Goal: Task Accomplishment & Management: Manage account settings

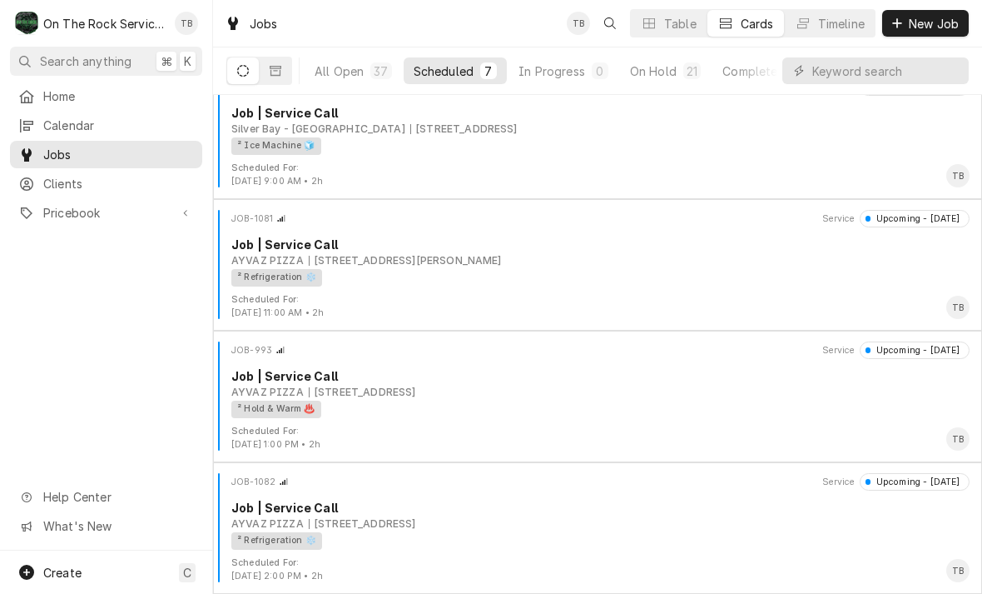
scroll to position [422, 0]
click at [660, 72] on div "On Hold" at bounding box center [653, 70] width 47 height 17
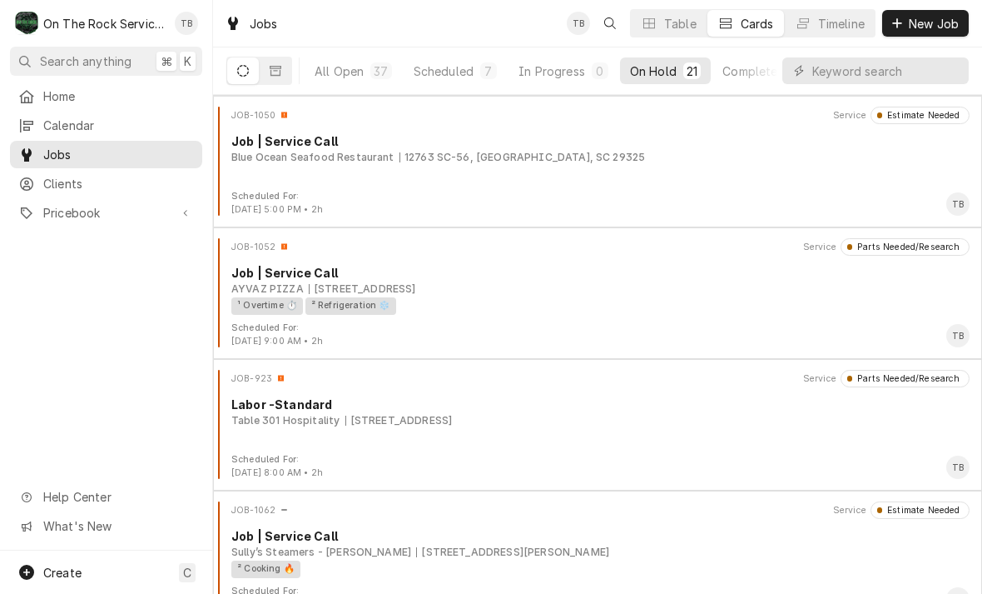
scroll to position [1710, 0]
click at [586, 308] on div "¹ Overtime ⏱️ ² Refrigeration ❄️" at bounding box center [594, 304] width 727 height 17
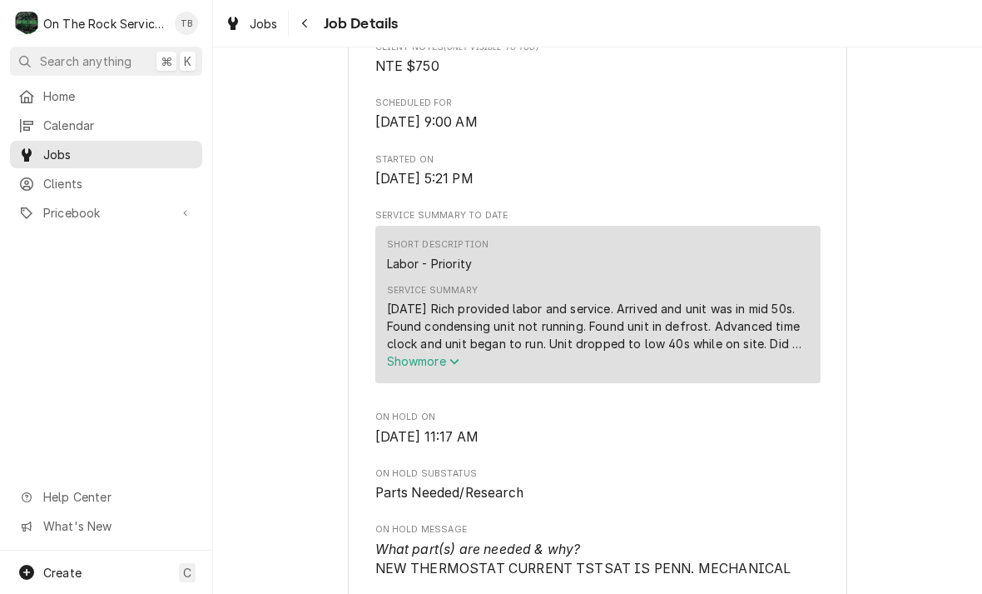
scroll to position [490, 0]
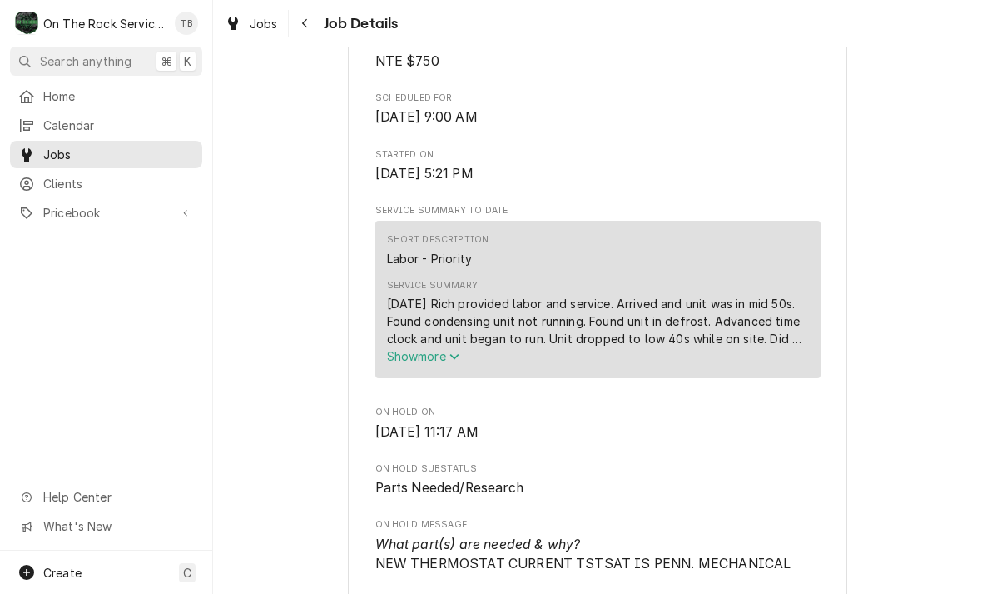
click at [452, 362] on span "Show more" at bounding box center [423, 356] width 73 height 14
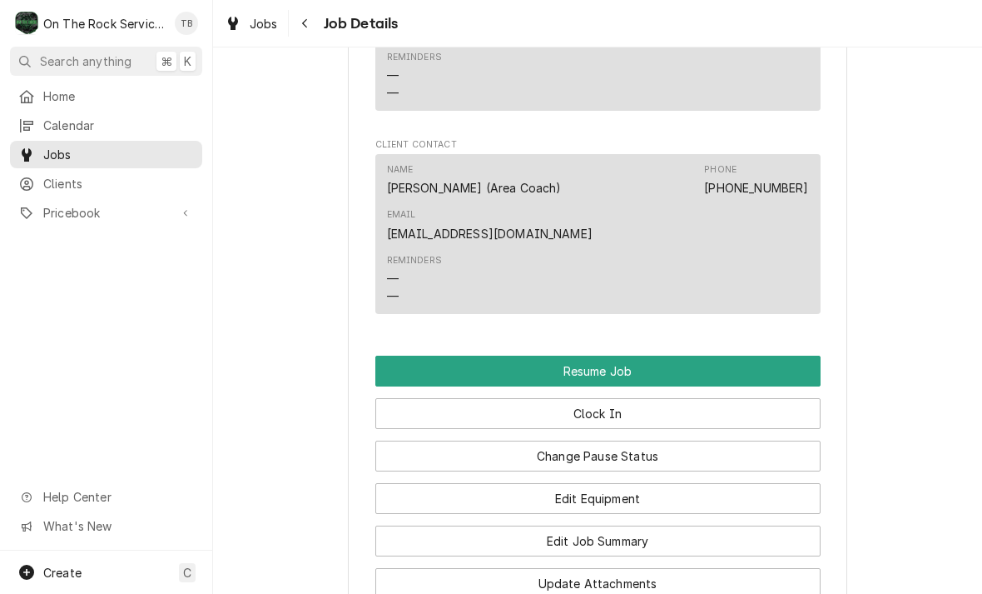
scroll to position [1988, 0]
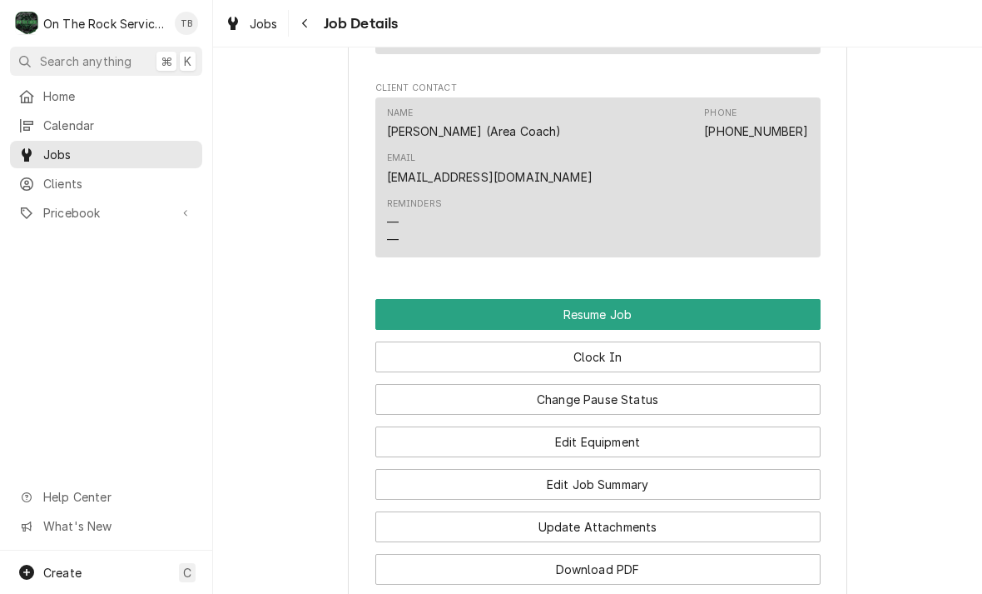
click at [635, 302] on button "Resume Job" at bounding box center [597, 314] width 445 height 31
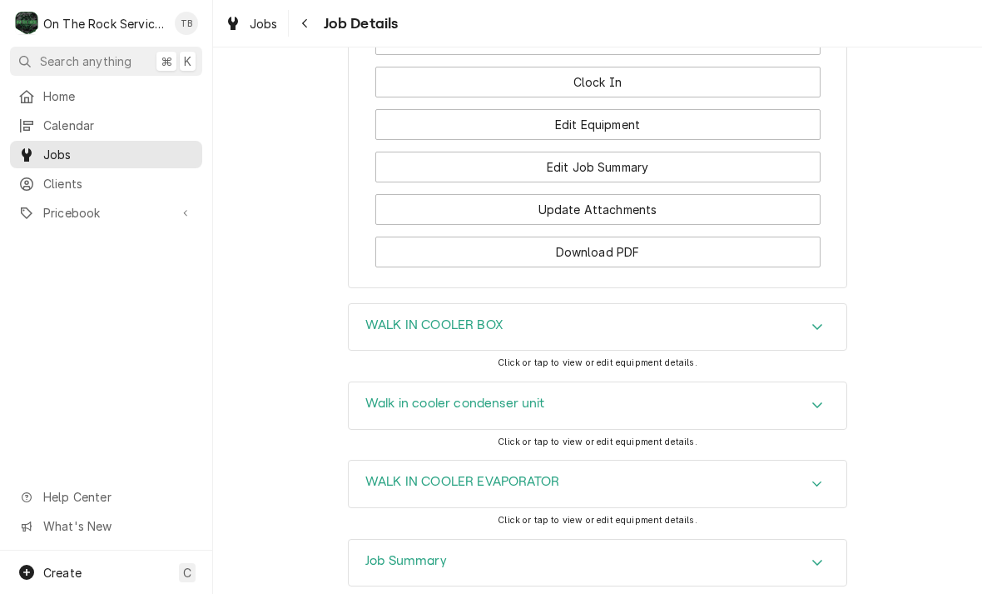
scroll to position [2001, 0]
click at [639, 158] on button "Edit Job Summary" at bounding box center [597, 165] width 445 height 31
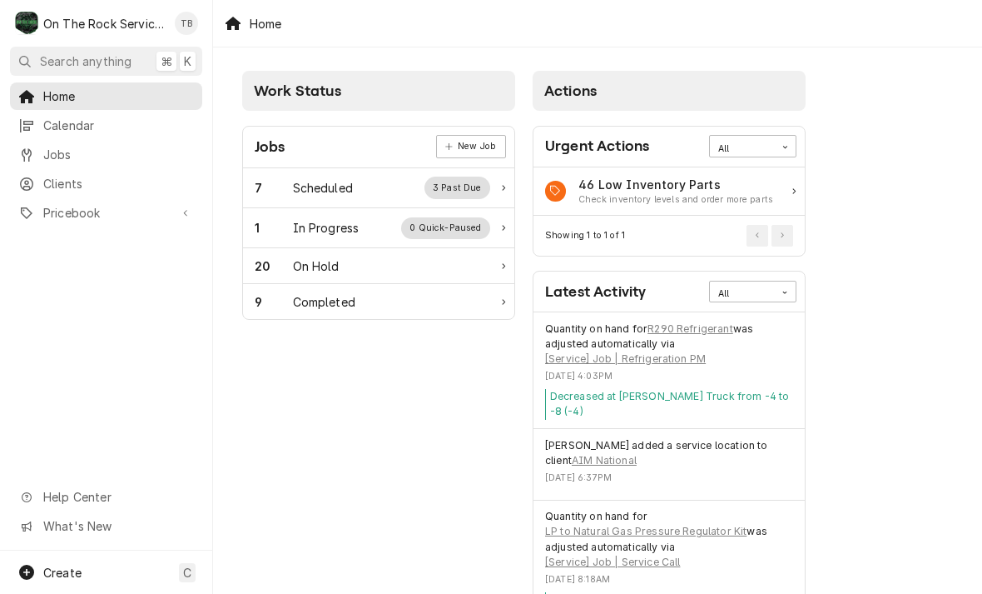
click at [360, 224] on div "1 In Progress 0 Quick-Paused" at bounding box center [373, 228] width 236 height 22
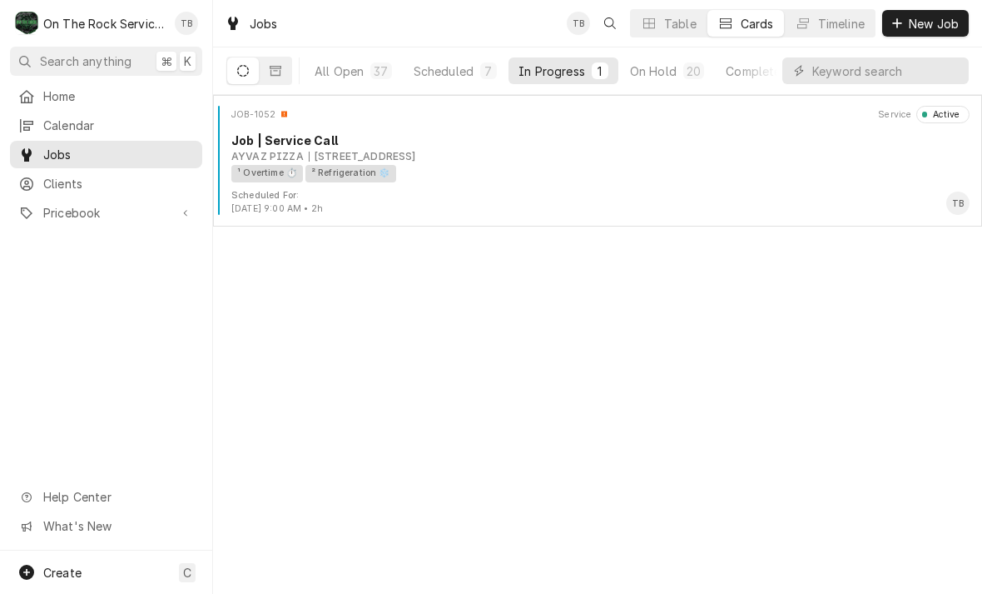
click at [574, 191] on div "Scheduled For: [DATE] 9:00 AM • 2h TB" at bounding box center [598, 202] width 756 height 27
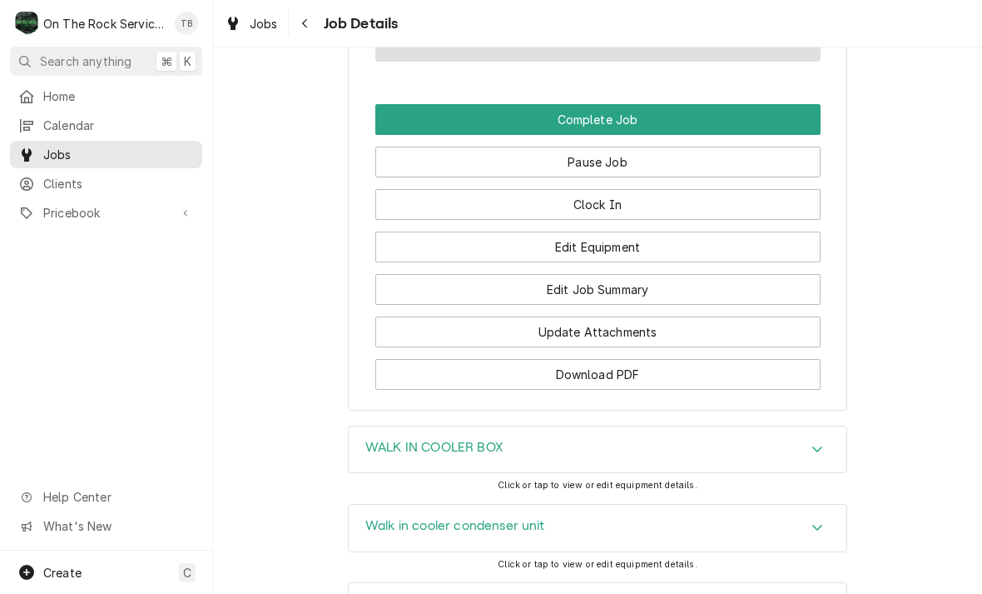
scroll to position [1873, 0]
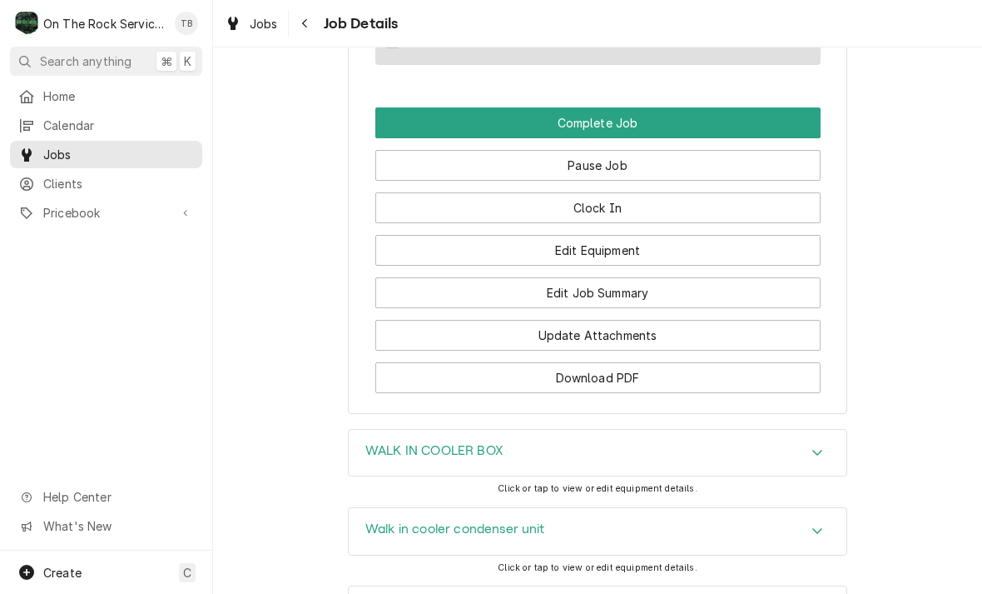
click at [654, 292] on button "Edit Job Summary" at bounding box center [597, 292] width 445 height 31
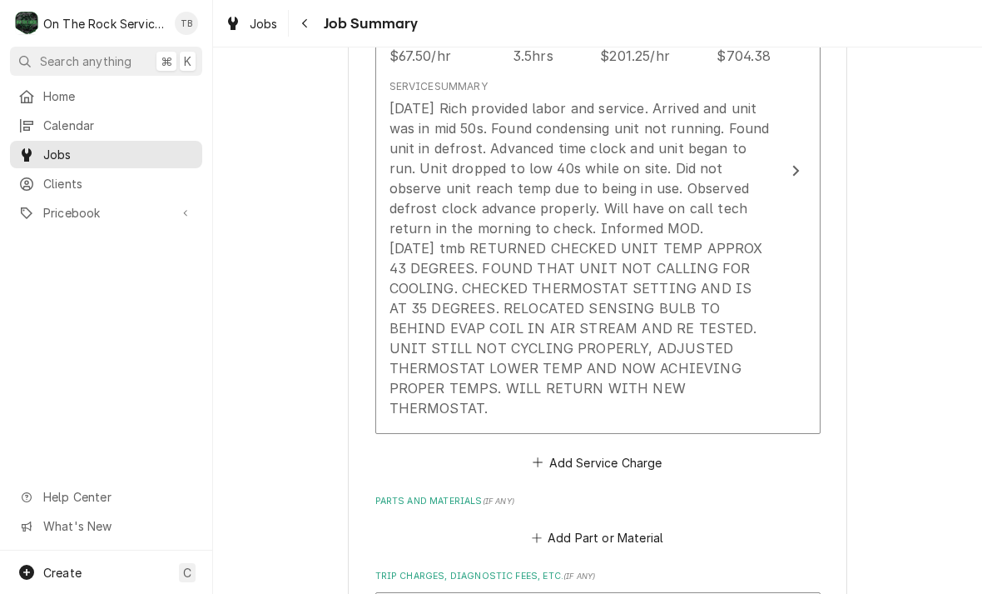
click at [723, 374] on div "[DATE] Rich provided labor and service. Arrived and unit was in mid 50s. Found …" at bounding box center [581, 258] width 382 height 320
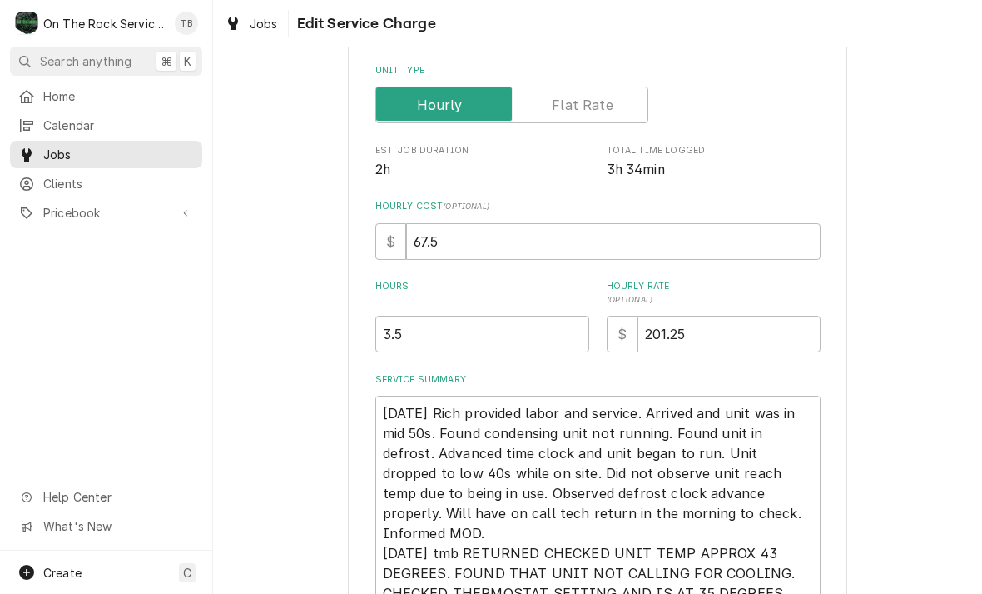
type textarea "x"
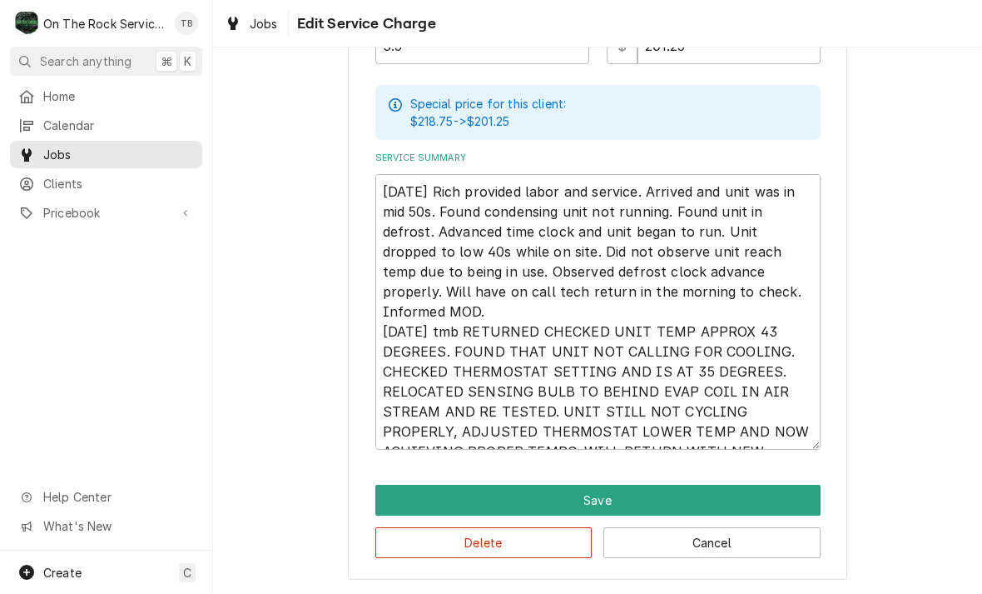
scroll to position [518, 0]
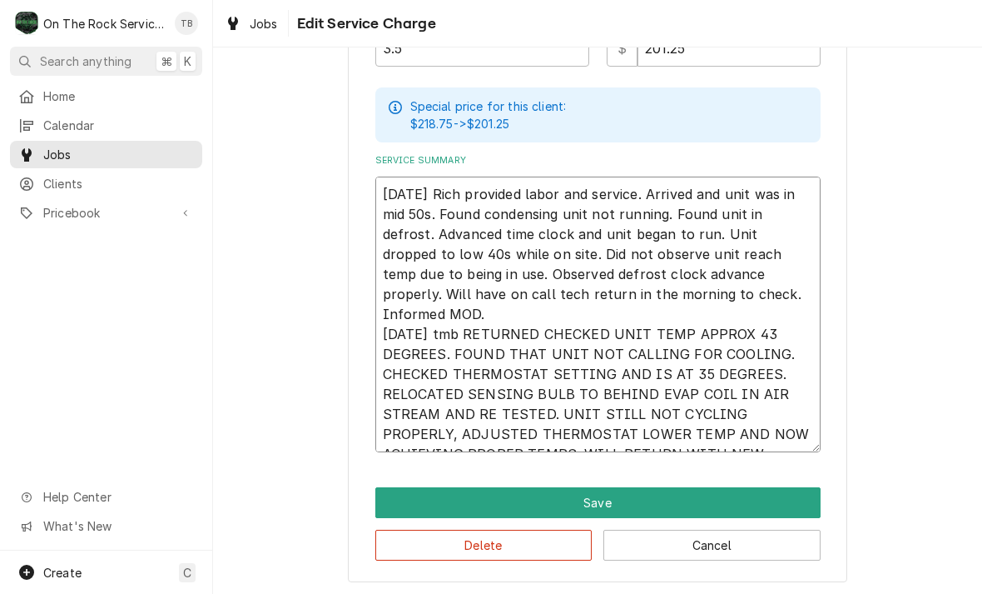
click at [786, 434] on textarea "9/5/25 Rich provided labor and service. Arrived and unit was in mid 50s. Found …" at bounding box center [597, 315] width 445 height 276
type textarea "9/5/25 Rich provided labor and service. Arrived and unit was in mid 50s. Found …"
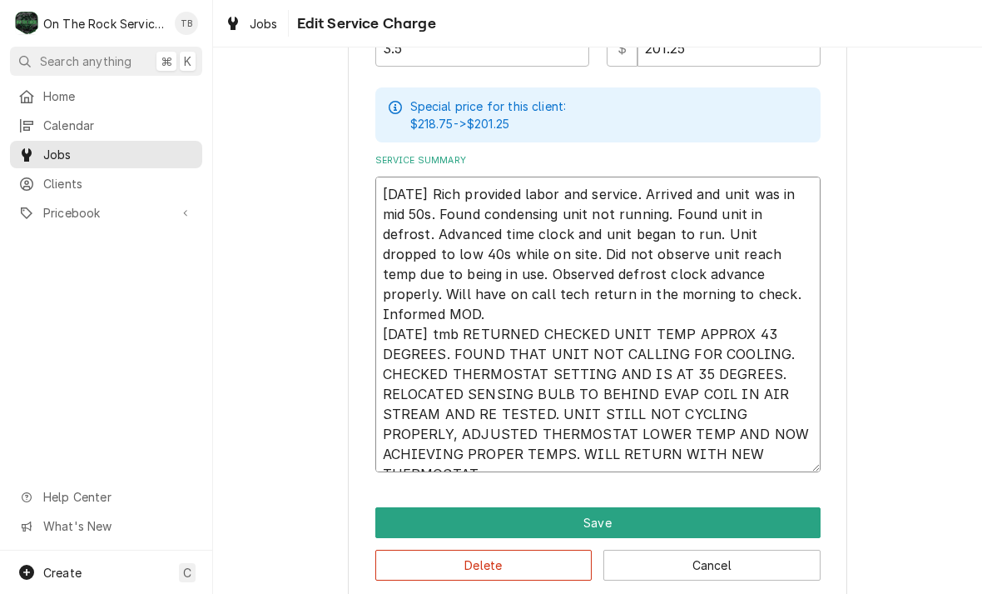
type textarea "x"
type textarea "9/5/25 Rich provided labor and service. Arrived and unit was in mid 50s. Found …"
type textarea "x"
type textarea "9/5/25 Rich provided labor and service. Arrived and unit was in mid 50s. Found …"
type textarea "x"
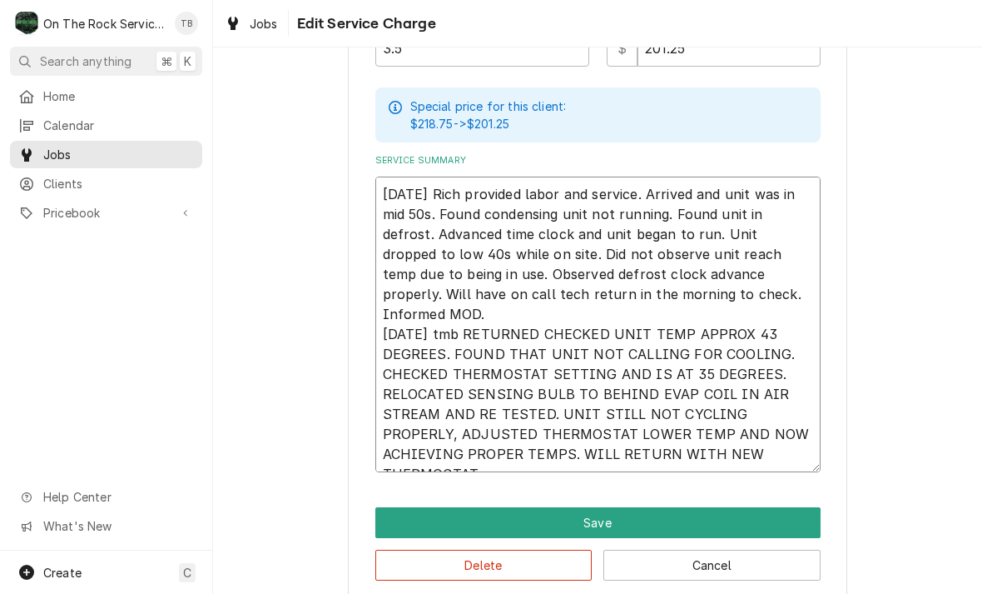
type textarea "9/5/25 Rich provided labor and service. Arrived and unit was in mid 50s. Found …"
type textarea "x"
type textarea "9/5/25 Rich provided labor and service. Arrived and unit was in mid 50s. Found …"
type textarea "x"
type textarea "9/5/25 Rich provided labor and service. Arrived and unit was in mid 50s. Found …"
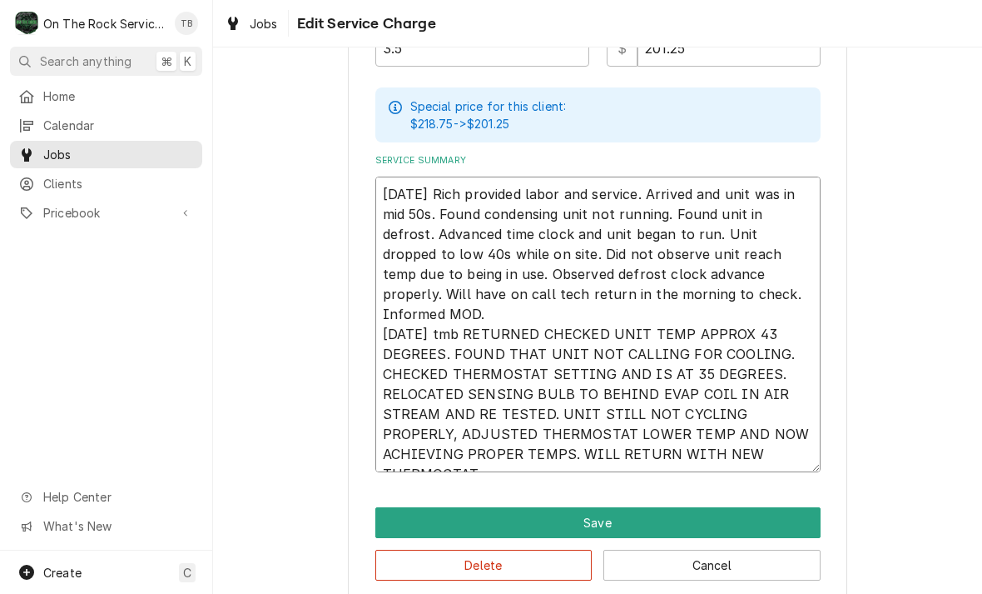
type textarea "x"
type textarea "9/5/25 Rich provided labor and service. Arrived and unit was in mid 50s. Found …"
type textarea "x"
type textarea "9/5/25 Rich provided labor and service. Arrived and unit was in mid 50s. Found …"
type textarea "x"
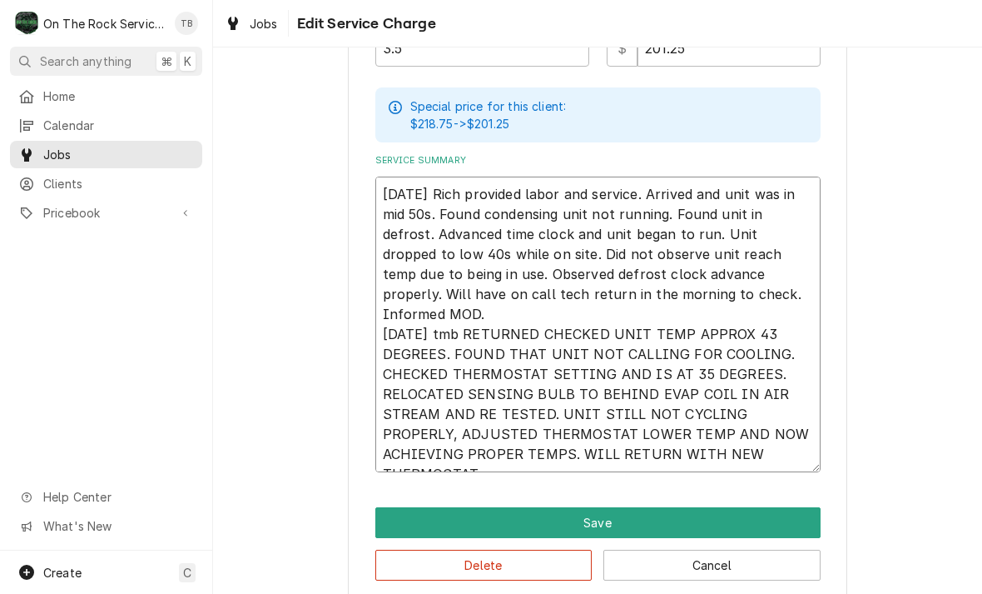
type textarea "9/5/25 Rich provided labor and service. Arrived and unit was in mid 50s. Found …"
type textarea "x"
type textarea "9/5/25 Rich provided labor and service. Arrived and unit was in mid 50s. Found …"
type textarea "x"
type textarea "9/5/25 Rich provided labor and service. Arrived and unit was in mid 50s. Found …"
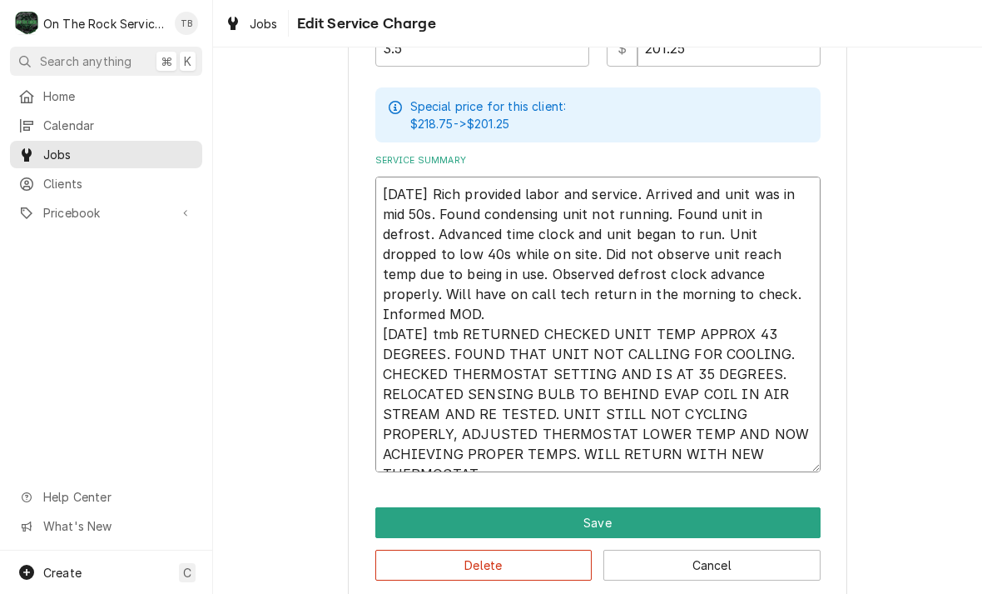
type textarea "x"
type textarea "9/5/25 Rich provided labor and service. Arrived and unit was in mid 50s. Found …"
type textarea "x"
type textarea "9/5/25 Rich provided labor and service. Arrived and unit was in mid 50s. Found …"
type textarea "x"
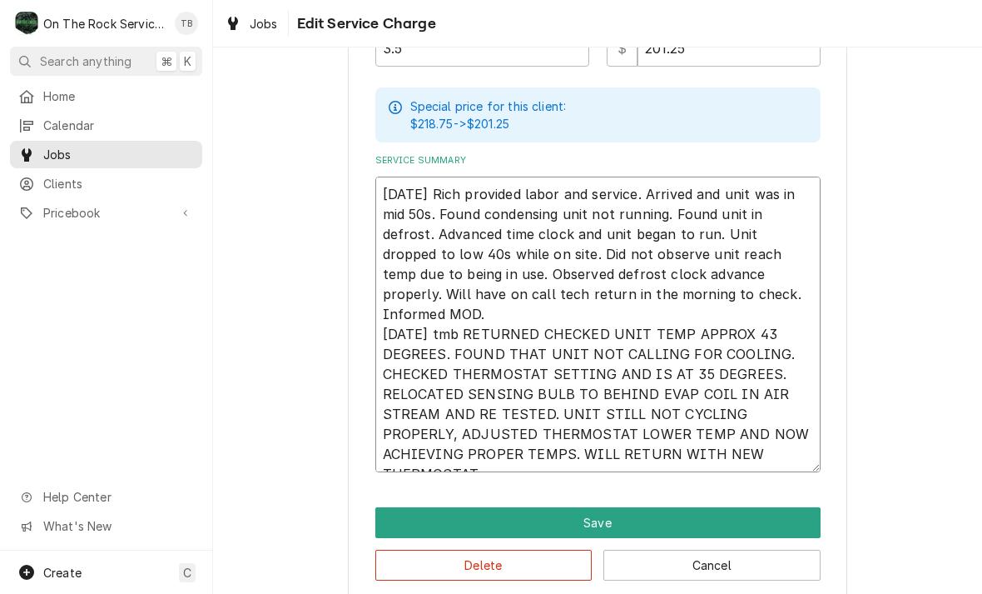
type textarea "9/5/25 Rich provided labor and service. Arrived and unit was in mid 50s. Found …"
type textarea "x"
type textarea "9/5/25 Rich provided labor and service. Arrived and unit was in mid 50s. Found …"
type textarea "x"
type textarea "9/5/25 Rich provided labor and service. Arrived and unit was in mid 50s. Found …"
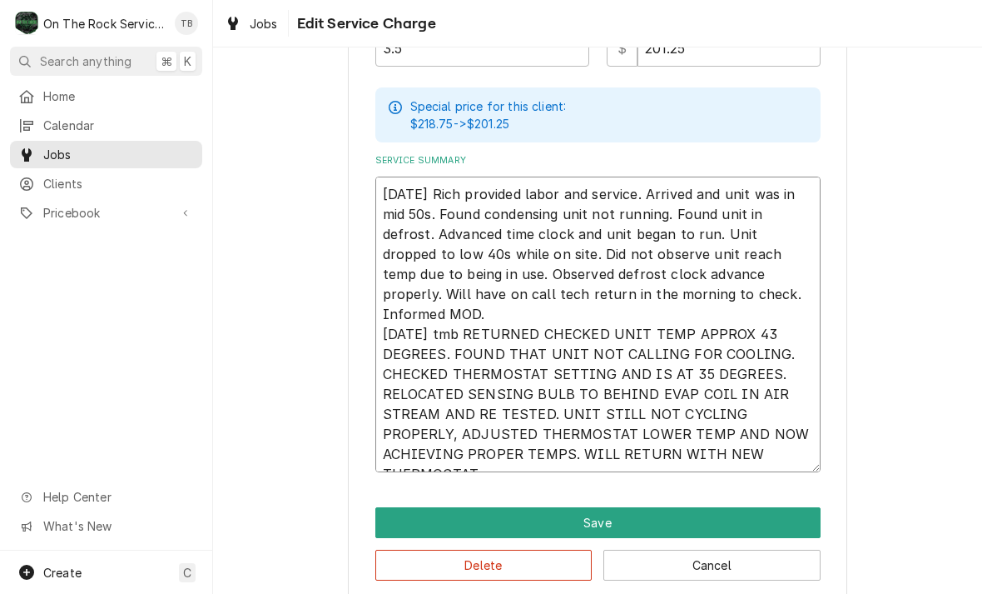
type textarea "x"
type textarea "9/5/25 Rich provided labor and service. Arrived and unit was in mid 50s. Found …"
type textarea "x"
type textarea "9/5/25 Rich provided labor and service. Arrived and unit was in mid 50s. Found …"
type textarea "x"
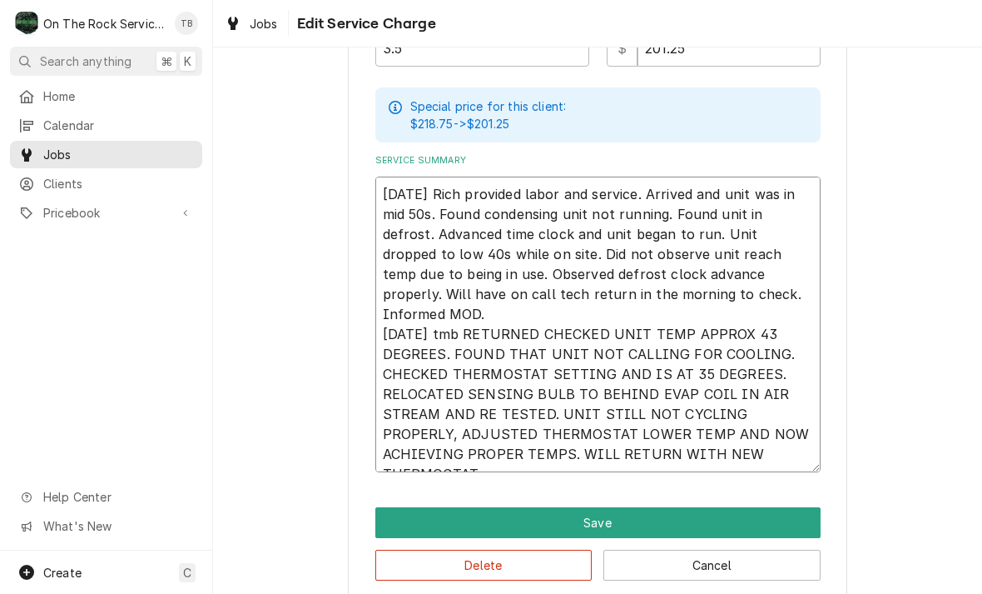
type textarea "9/5/25 Rich provided labor and service. Arrived and unit was in mid 50s. Found …"
type textarea "x"
type textarea "9/5/25 Rich provided labor and service. Arrived and unit was in mid 50s. Found …"
type textarea "x"
type textarea "9/5/25 Rich provided labor and service. Arrived and unit was in mid 50s. Found …"
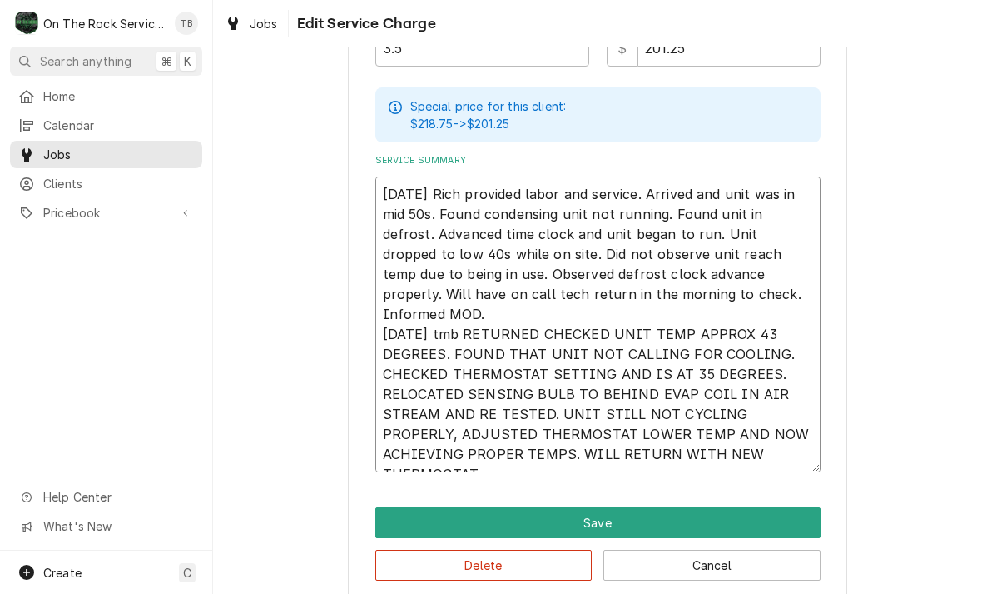
type textarea "x"
type textarea "9/5/25 Rich provided labor and service. Arrived and unit was in mid 50s. Found …"
type textarea "x"
type textarea "9/5/25 Rich provided labor and service. Arrived and unit was in mid 50s. Found …"
type textarea "x"
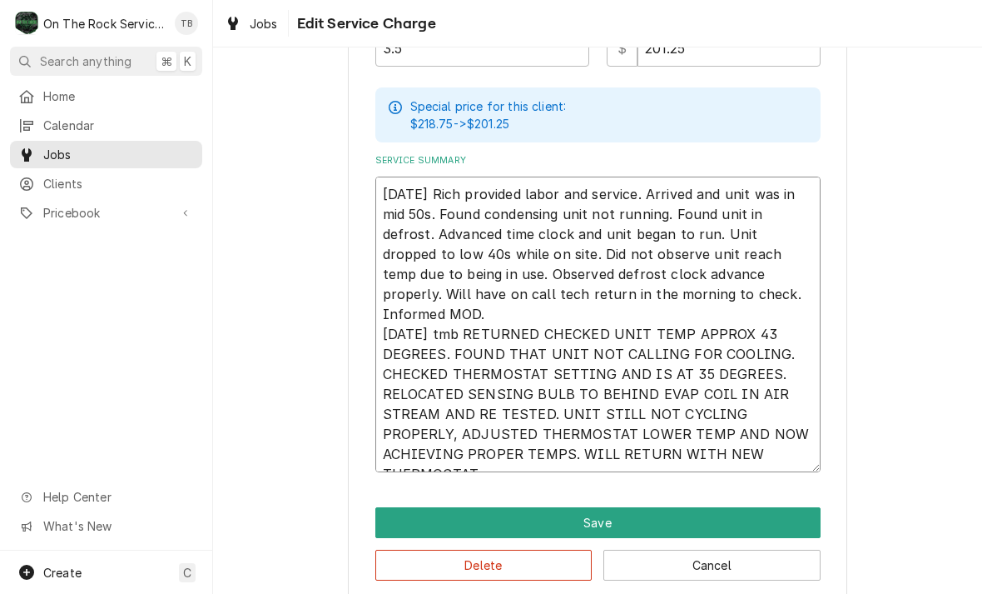
type textarea "9/5/25 Rich provided labor and service. Arrived and unit was in mid 50s. Found …"
type textarea "x"
type textarea "9/5/25 Rich provided labor and service. Arrived and unit was in mid 50s. Found …"
type textarea "x"
type textarea "9/5/25 Rich provided labor and service. Arrived and unit was in mid 50s. Found …"
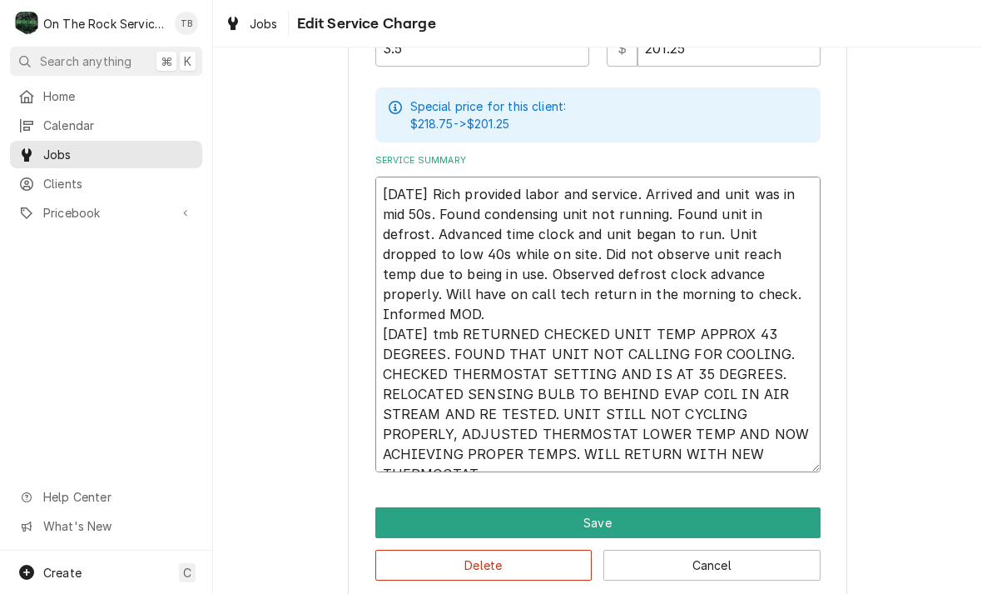
type textarea "x"
type textarea "9/5/25 Rich provided labor and service. Arrived and unit was in mid 50s. Found …"
type textarea "x"
type textarea "9/5/25 Rich provided labor and service. Arrived and unit was in mid 50s. Found …"
type textarea "x"
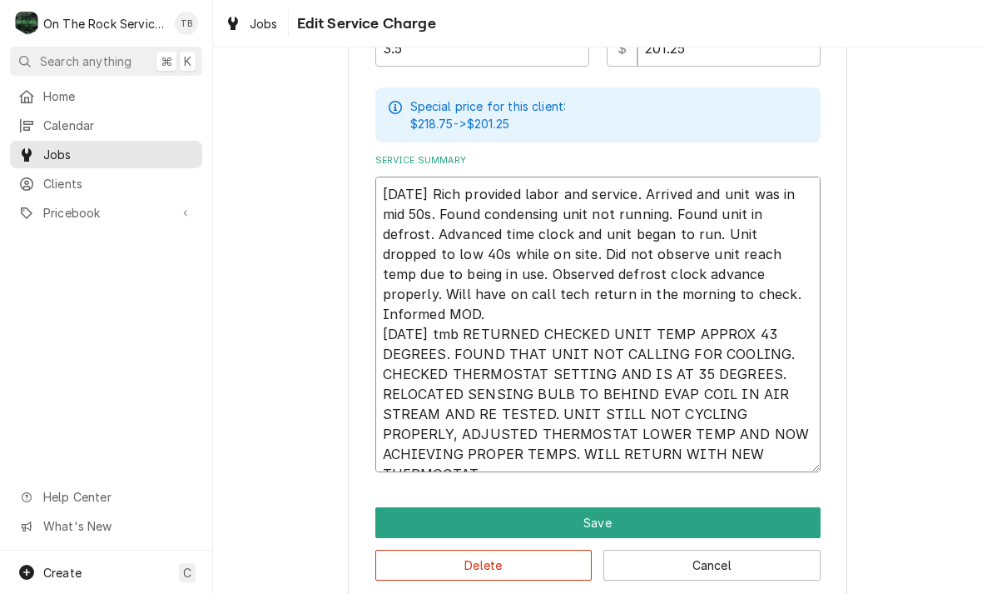
type textarea "9/5/25 Rich provided labor and service. Arrived and unit was in mid 50s. Found …"
type textarea "x"
type textarea "9/5/25 Rich provided labor and service. Arrived and unit was in mid 50s. Found …"
type textarea "x"
type textarea "9/5/25 Rich provided labor and service. Arrived and unit was in mid 50s. Found …"
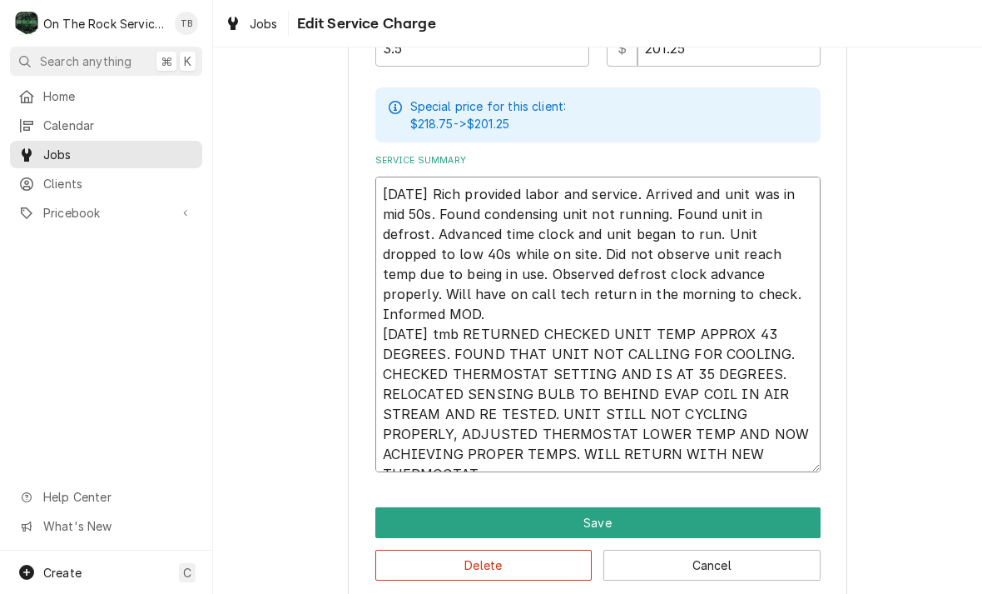
type textarea "x"
type textarea "9/5/25 Rich provided labor and service. Arrived and unit was in mid 50s. Found …"
type textarea "x"
type textarea "9/5/25 Rich provided labor and service. Arrived and unit was in mid 50s. Found …"
type textarea "x"
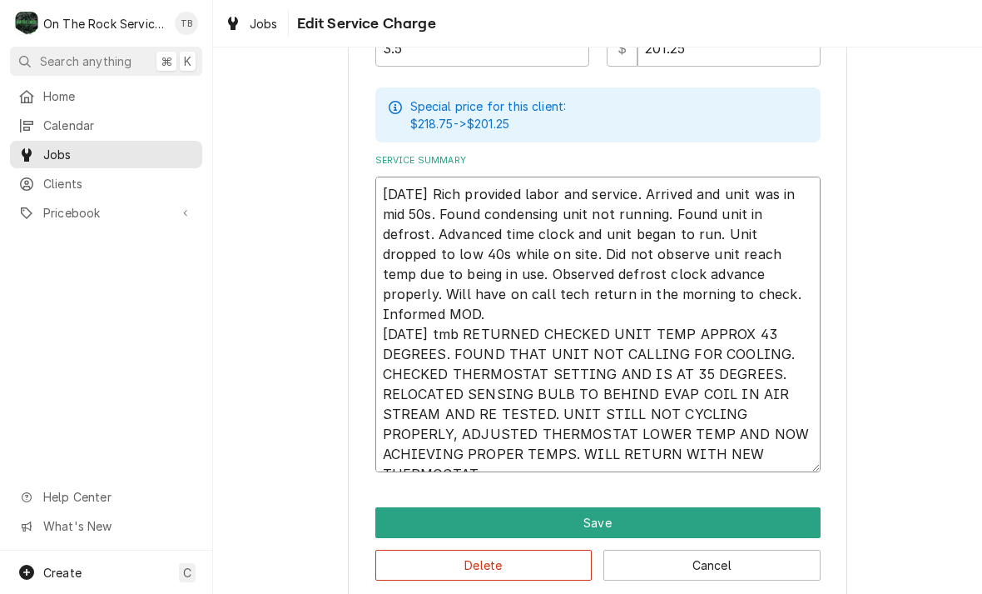
type textarea "9/5/25 Rich provided labor and service. Arrived and unit was in mid 50s. Found …"
type textarea "x"
type textarea "9/5/25 Rich provided labor and service. Arrived and unit was in mid 50s. Found …"
type textarea "x"
type textarea "9/5/25 Rich provided labor and service. Arrived and unit was in mid 50s. Found …"
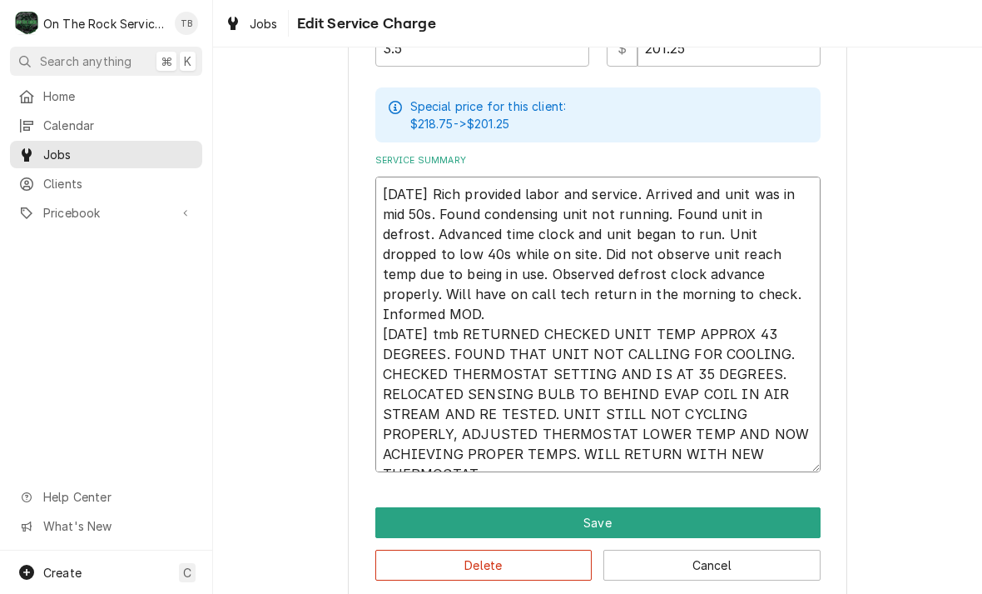
type textarea "x"
type textarea "9/5/25 Rich provided labor and service. Arrived and unit was in mid 50s. Found …"
type textarea "x"
type textarea "9/5/25 Rich provided labor and service. Arrived and unit was in mid 50s. Found …"
type textarea "x"
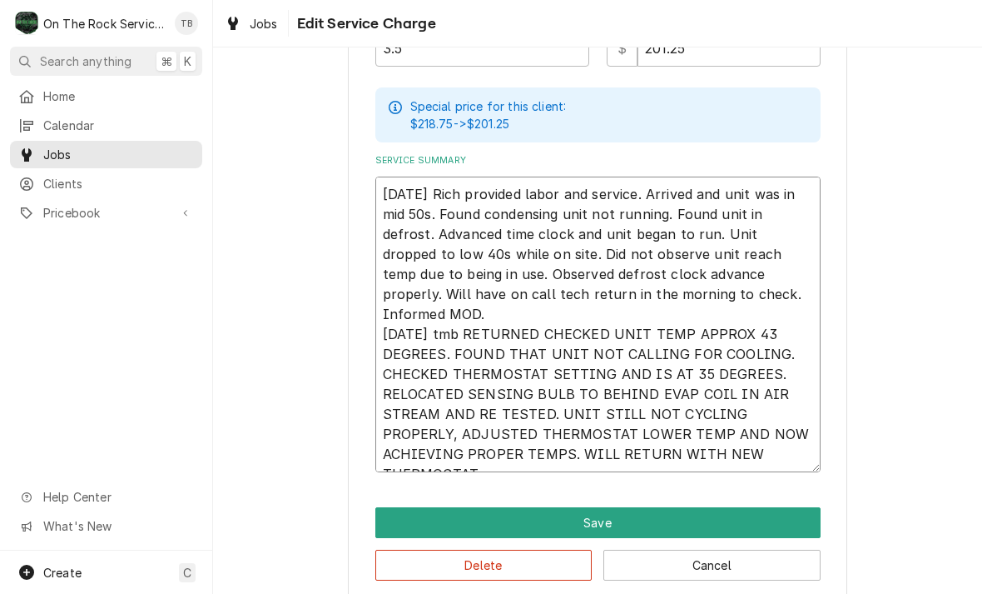
type textarea "9/5/25 Rich provided labor and service. Arrived and unit was in mid 50s. Found …"
type textarea "x"
type textarea "9/5/25 Rich provided labor and service. Arrived and unit was in mid 50s. Found …"
type textarea "x"
type textarea "9/5/25 Rich provided labor and service. Arrived and unit was in mid 50s. Found …"
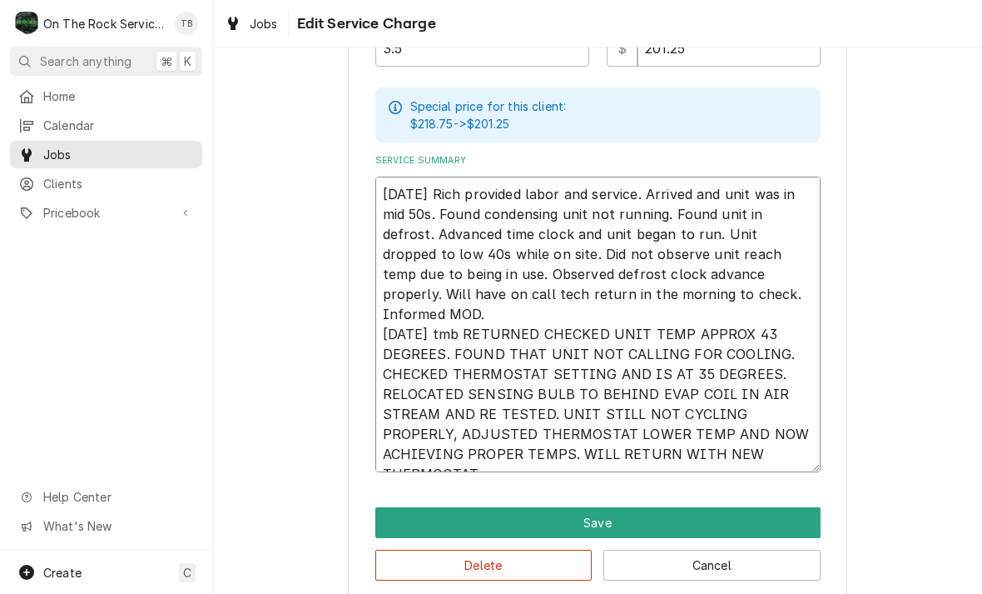
type textarea "x"
type textarea "9/5/25 Rich provided labor and service. Arrived and unit was in mid 50s. Found …"
type textarea "x"
type textarea "9/5/25 Rich provided labor and service. Arrived and unit was in mid 50s. Found …"
type textarea "x"
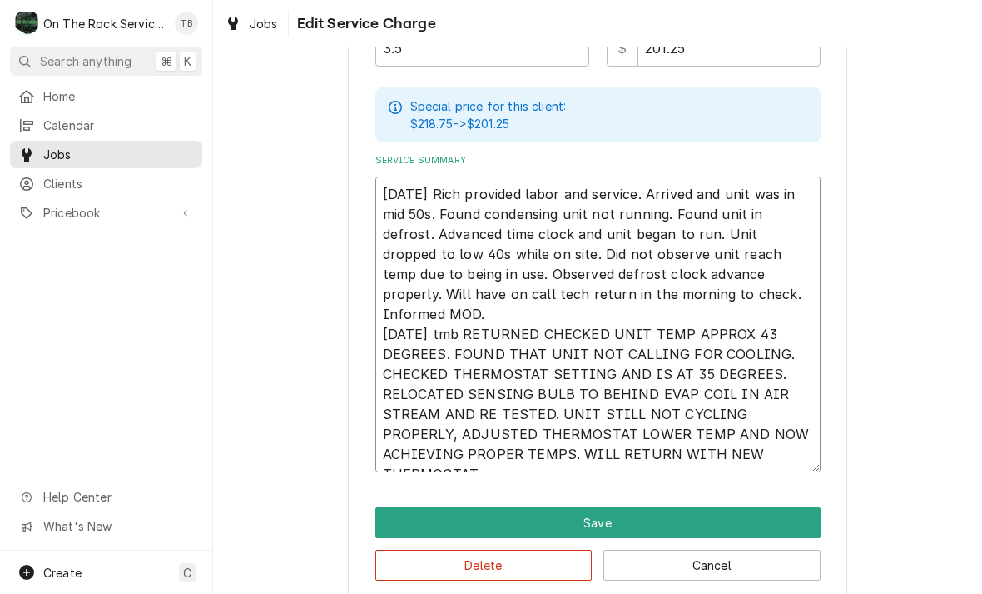
type textarea "9/5/25 Rich provided labor and service. Arrived and unit was in mid 50s. Found …"
type textarea "x"
type textarea "9/5/25 Rich provided labor and service. Arrived and unit was in mid 50s. Found …"
type textarea "x"
type textarea "9/5/25 Rich provided labor and service. Arrived and unit was in mid 50s. Found …"
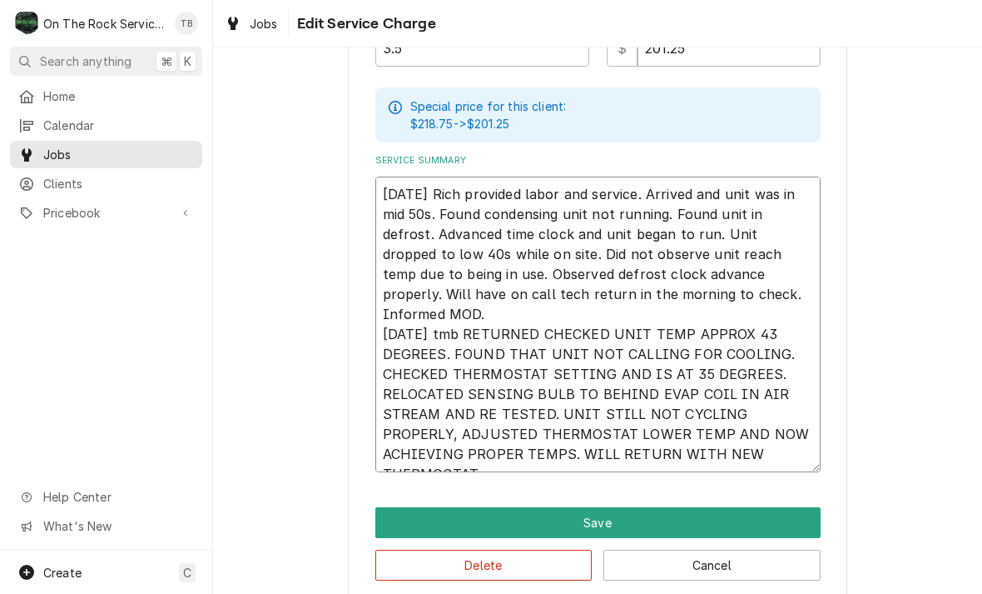
type textarea "x"
type textarea "9/5/25 Rich provided labor and service. Arrived and unit was in mid 50s. Found …"
type textarea "x"
type textarea "9/5/25 Rich provided labor and service. Arrived and unit was in mid 50s. Found …"
type textarea "x"
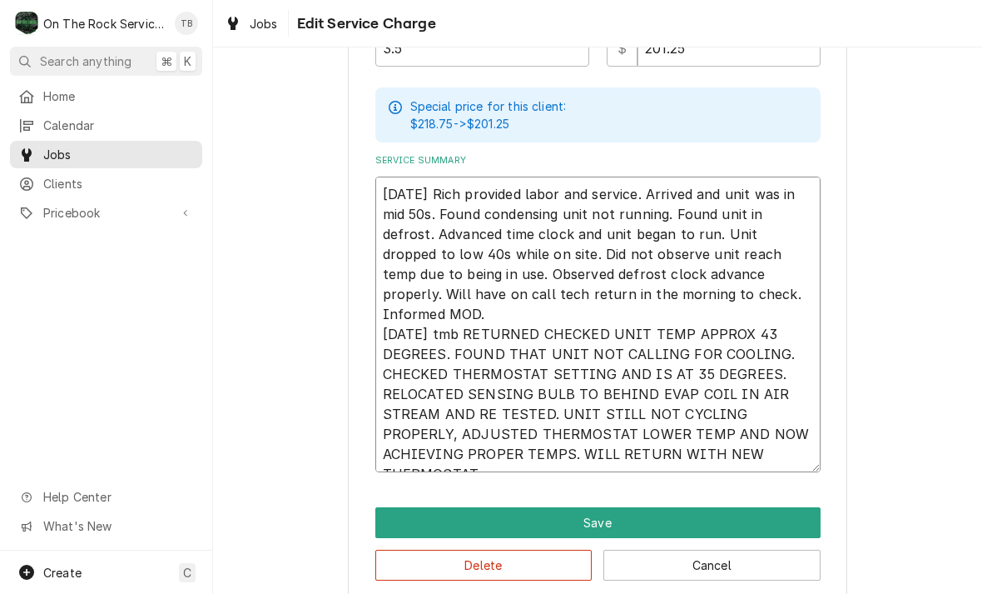
type textarea "9/5/25 Rich provided labor and service. Arrived and unit was in mid 50s. Found …"
type textarea "x"
type textarea "9/5/25 Rich provided labor and service. Arrived and unit was in mid 50s. Found …"
type textarea "x"
type textarea "9/5/25 Rich provided labor and service. Arrived and unit was in mid 50s. Found …"
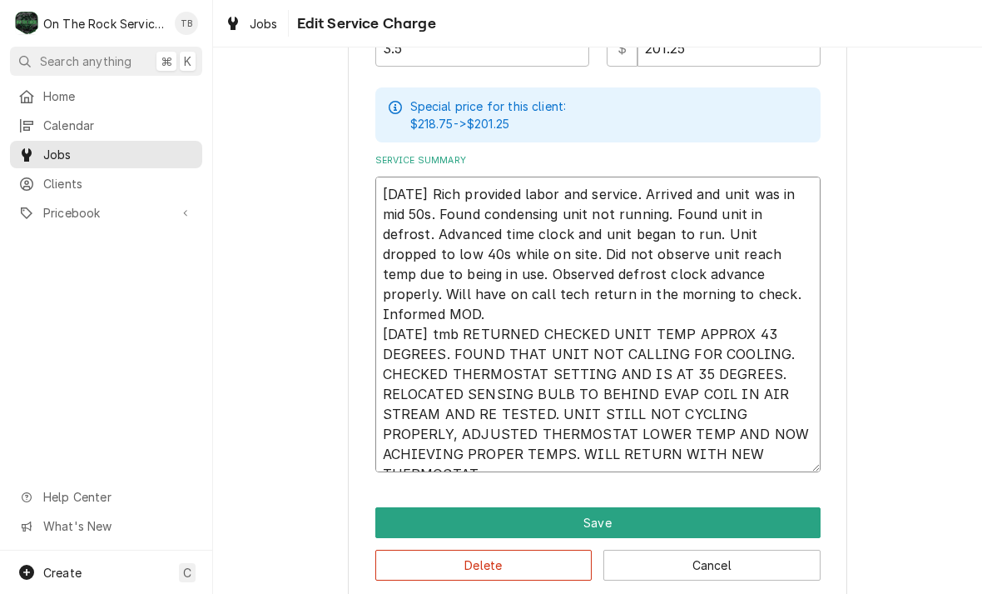
type textarea "x"
type textarea "9/5/25 Rich provided labor and service. Arrived and unit was in mid 50s. Found …"
type textarea "x"
type textarea "9/5/25 Rich provided labor and service. Arrived and unit was in mid 50s. Found …"
type textarea "x"
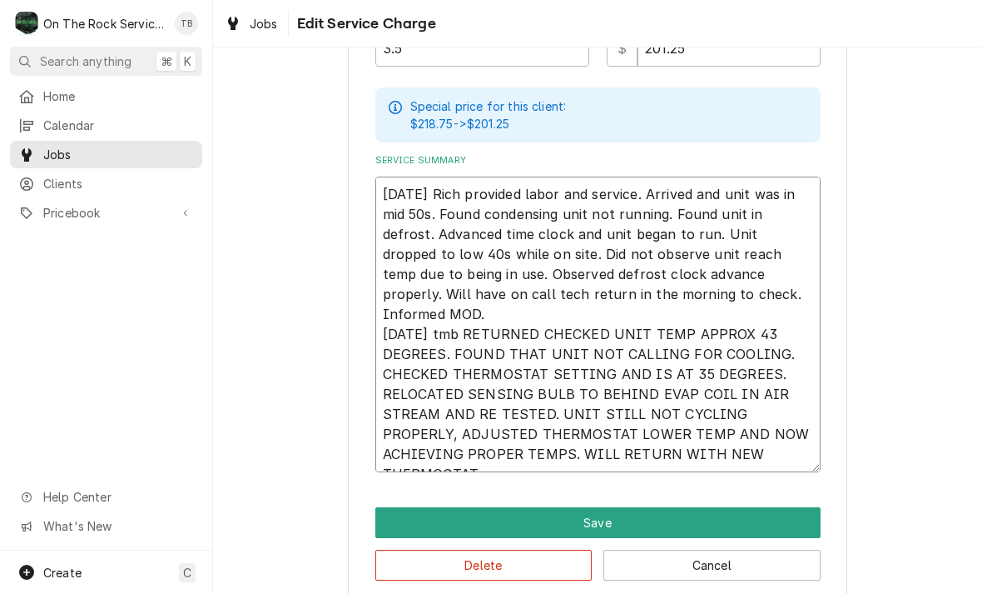
type textarea "9/5/25 Rich provided labor and service. Arrived and unit was in mid 50s. Found …"
type textarea "x"
type textarea "9/5/25 Rich provided labor and service. Arrived and unit was in mid 50s. Found …"
type textarea "x"
type textarea "9/5/25 Rich provided labor and service. Arrived and unit was in mid 50s. Found …"
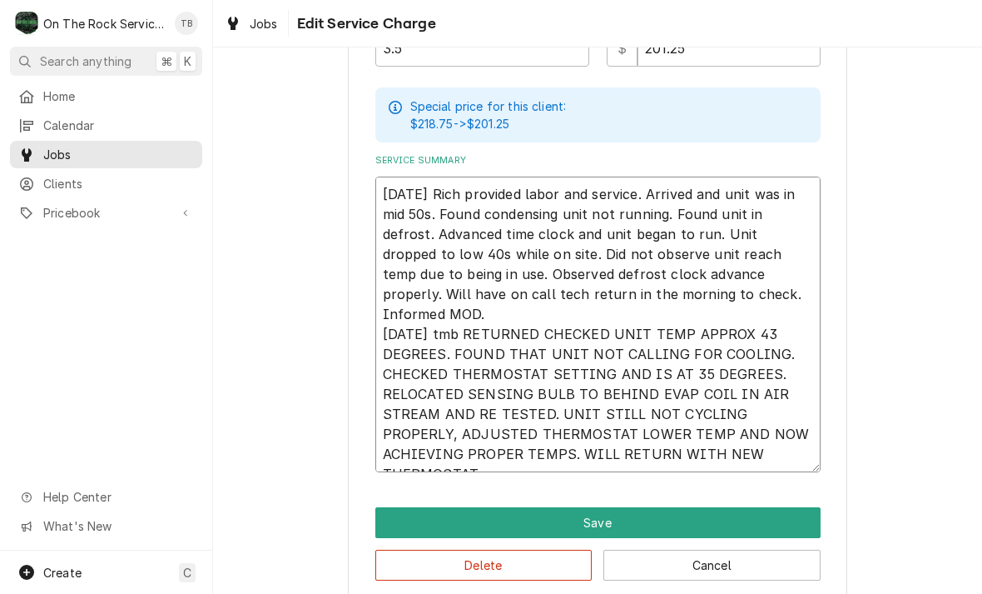
type textarea "x"
type textarea "9/5/25 Rich provided labor and service. Arrived and unit was in mid 50s. Found …"
type textarea "x"
type textarea "9/5/25 Rich provided labor and service. Arrived and unit was in mid 50s. Found …"
type textarea "x"
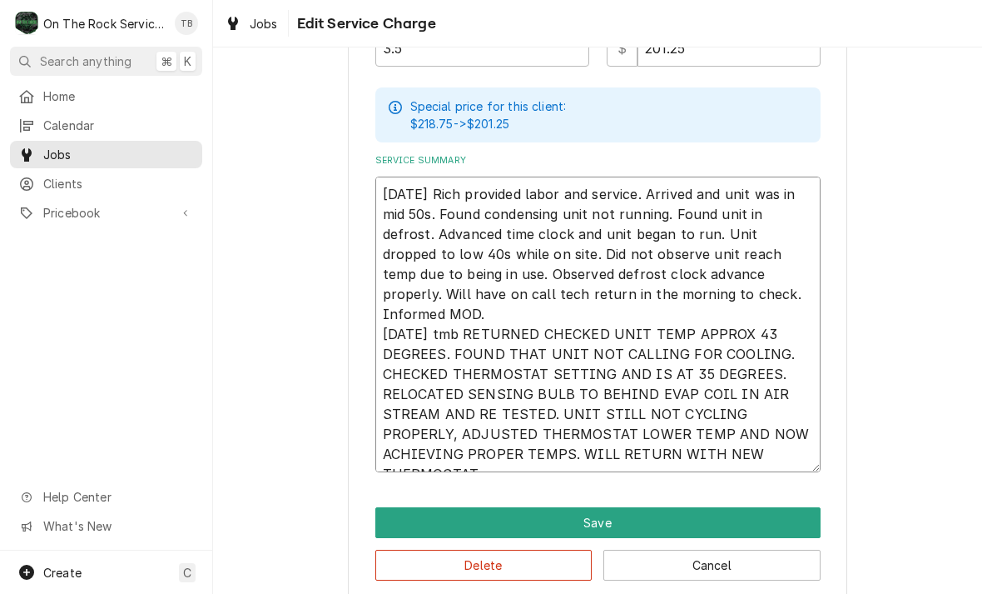
type textarea "9/5/25 Rich provided labor and service. Arrived and unit was in mid 50s. Found …"
type textarea "x"
type textarea "9/5/25 Rich provided labor and service. Arrived and unit was in mid 50s. Found …"
type textarea "x"
type textarea "9/5/25 Rich provided labor and service. Arrived and unit was in mid 50s. Found …"
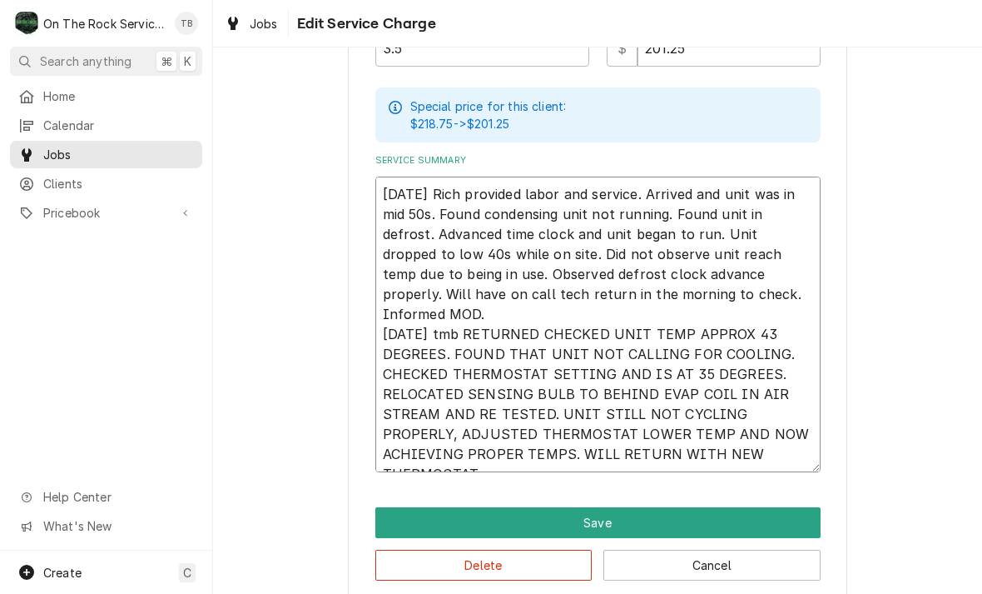
type textarea "x"
type textarea "9/5/25 Rich provided labor and service. Arrived and unit was in mid 50s. Found …"
type textarea "x"
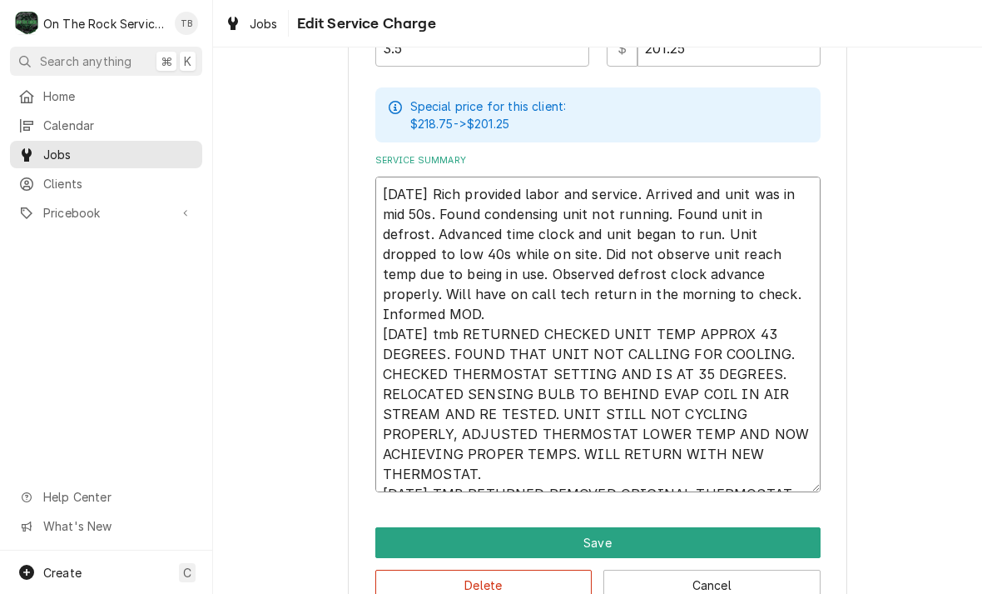
type textarea "9/5/25 Rich provided labor and service. Arrived and unit was in mid 50s. Found …"
type textarea "x"
type textarea "9/5/25 Rich provided labor and service. Arrived and unit was in mid 50s. Found …"
type textarea "x"
type textarea "9/5/25 Rich provided labor and service. Arrived and unit was in mid 50s. Found …"
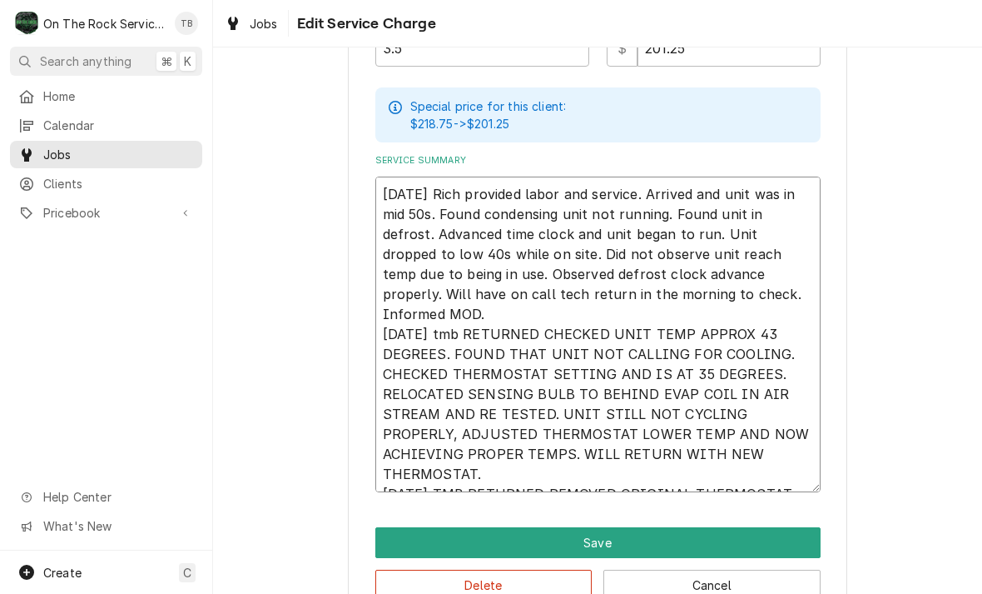
type textarea "x"
type textarea "9/5/25 Rich provided labor and service. Arrived and unit was in mid 50s. Found …"
type textarea "x"
type textarea "9/5/25 Rich provided labor and service. Arrived and unit was in mid 50s. Found …"
type textarea "x"
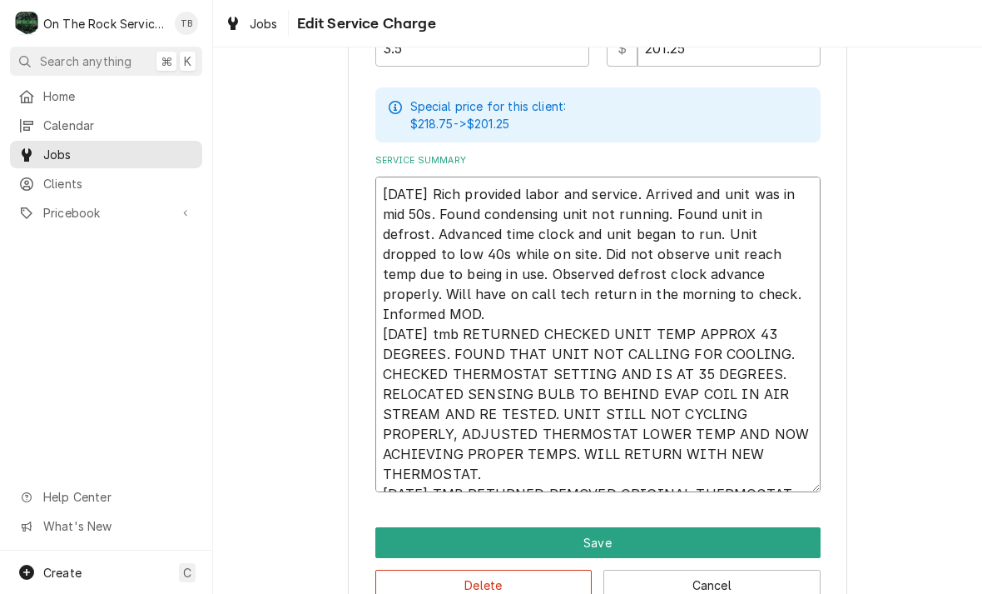
type textarea "9/5/25 Rich provided labor and service. Arrived and unit was in mid 50s. Found …"
type textarea "x"
type textarea "9/5/25 Rich provided labor and service. Arrived and unit was in mid 50s. Found …"
type textarea "x"
type textarea "9/5/25 Rich provided labor and service. Arrived and unit was in mid 50s. Found …"
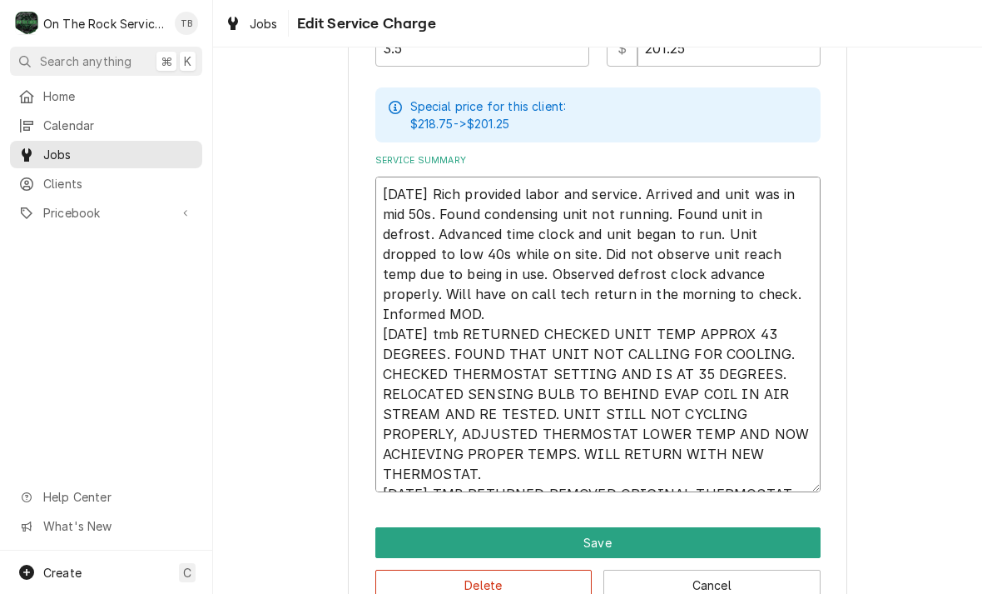
type textarea "x"
type textarea "9/5/25 Rich provided labor and service. Arrived and unit was in mid 50s. Found …"
type textarea "x"
type textarea "9/5/25 Rich provided labor and service. Arrived and unit was in mid 50s. Found …"
type textarea "x"
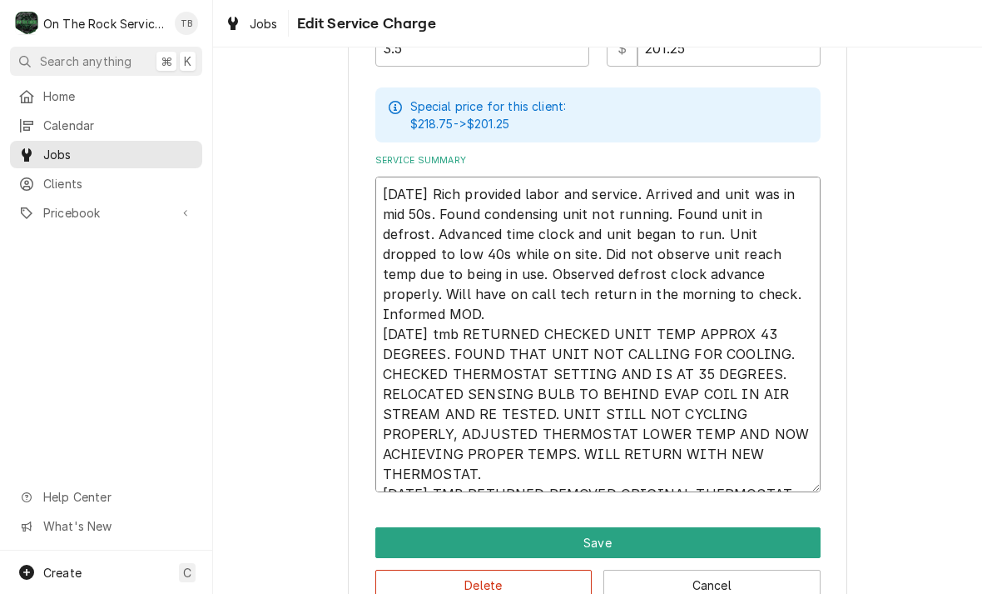
type textarea "9/5/25 Rich provided labor and service. Arrived and unit was in mid 50s. Found …"
type textarea "x"
type textarea "9/5/25 Rich provided labor and service. Arrived and unit was in mid 50s. Found …"
type textarea "x"
type textarea "9/5/25 Rich provided labor and service. Arrived and unit was in mid 50s. Found …"
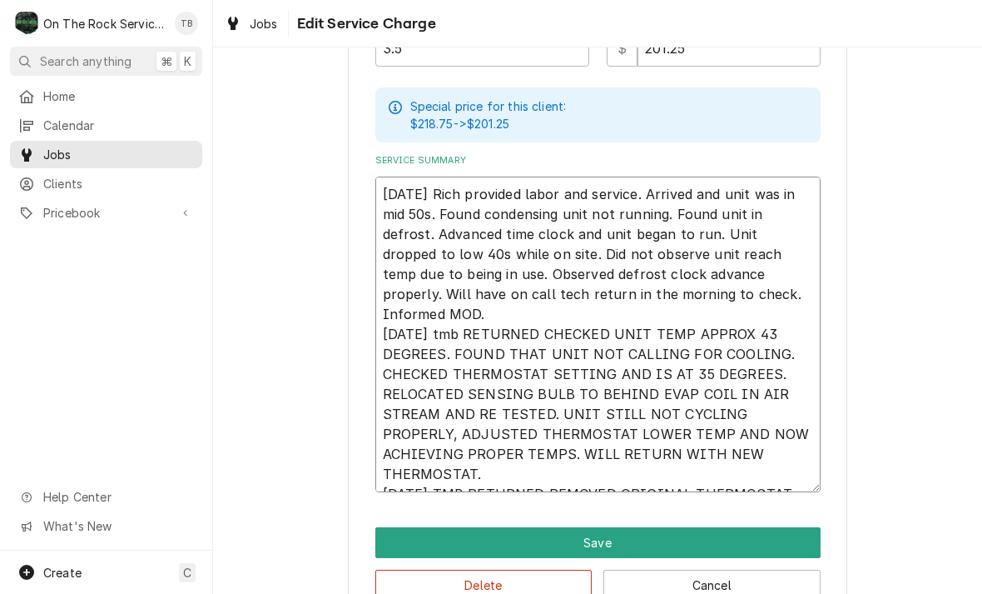
type textarea "x"
type textarea "9/5/25 Rich provided labor and service. Arrived and unit was in mid 50s. Found …"
type textarea "x"
type textarea "9/5/25 Rich provided labor and service. Arrived and unit was in mid 50s. Found …"
type textarea "x"
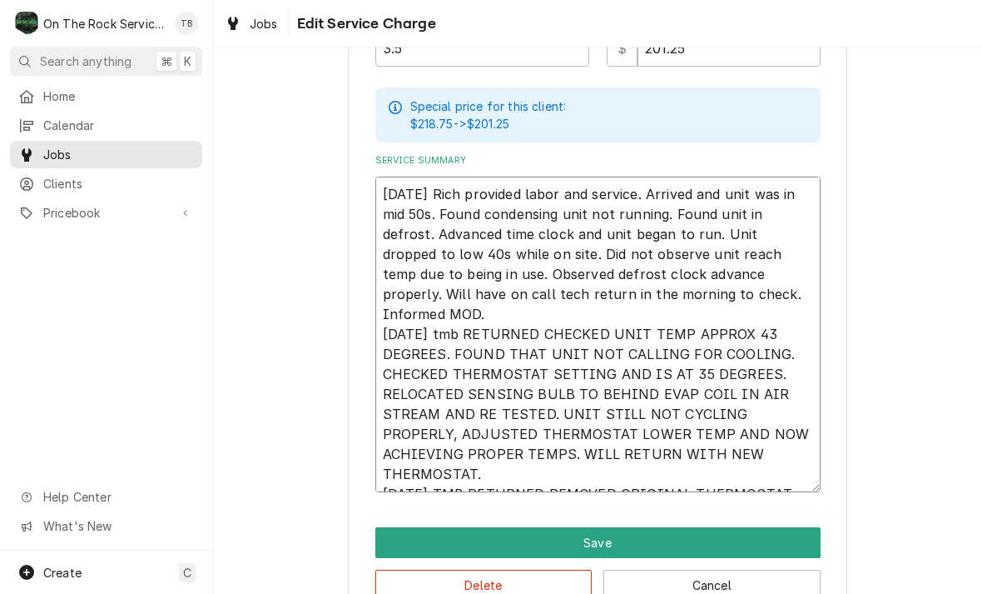
type textarea "9/5/25 Rich provided labor and service. Arrived and unit was in mid 50s. Found …"
type textarea "x"
type textarea "9/5/25 Rich provided labor and service. Arrived and unit was in mid 50s. Found …"
type textarea "x"
type textarea "9/5/25 Rich provided labor and service. Arrived and unit was in mid 50s. Found …"
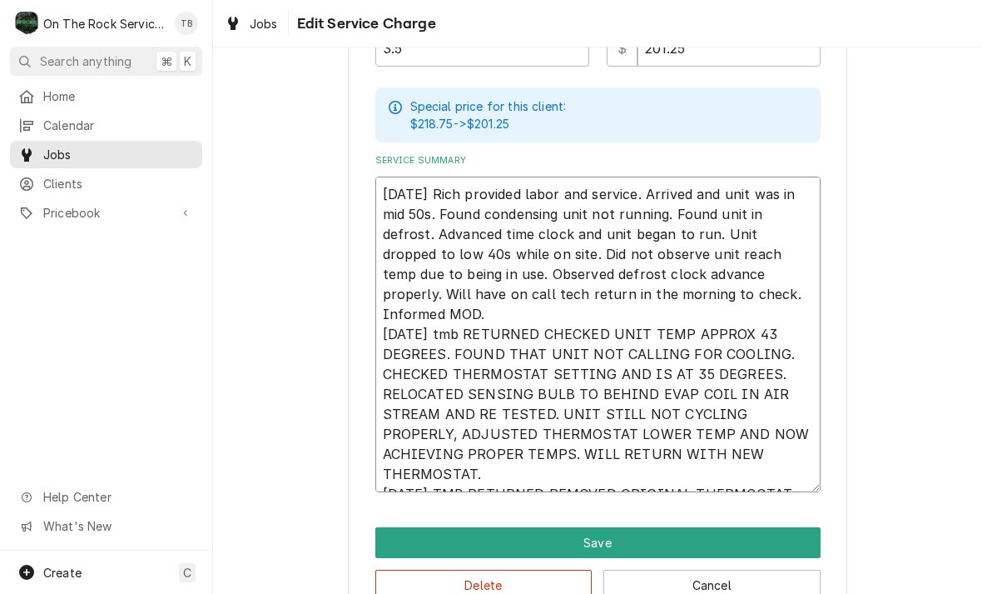
type textarea "x"
type textarea "9/5/25 Rich provided labor and service. Arrived and unit was in mid 50s. Found …"
type textarea "x"
type textarea "9/5/25 Rich provided labor and service. Arrived and unit was in mid 50s. Found …"
type textarea "x"
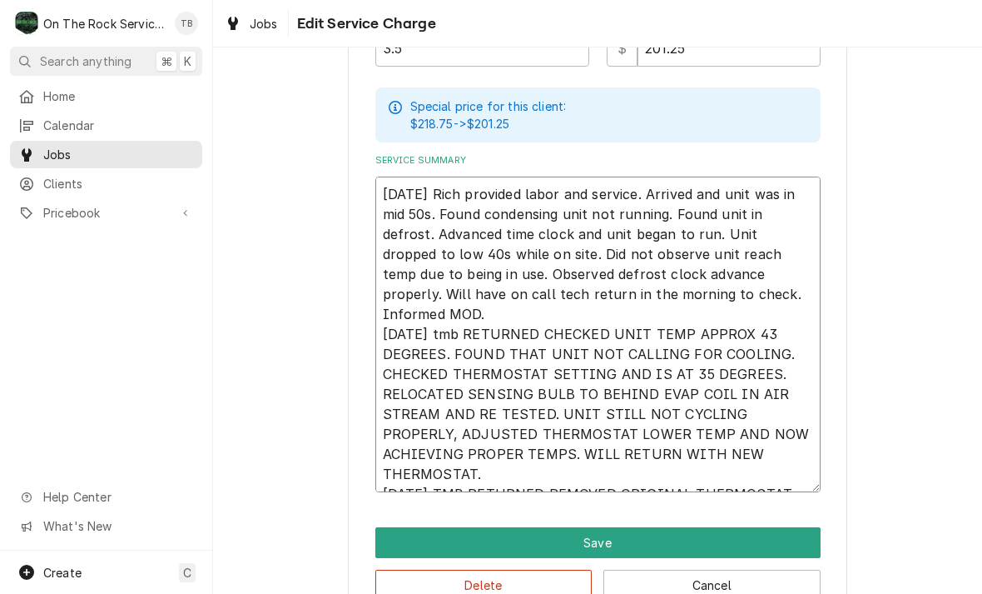
type textarea "9/5/25 Rich provided labor and service. Arrived and unit was in mid 50s. Found …"
type textarea "x"
type textarea "9/5/25 Rich provided labor and service. Arrived and unit was in mid 50s. Found …"
type textarea "x"
type textarea "9/5/25 Rich provided labor and service. Arrived and unit was in mid 50s. Found …"
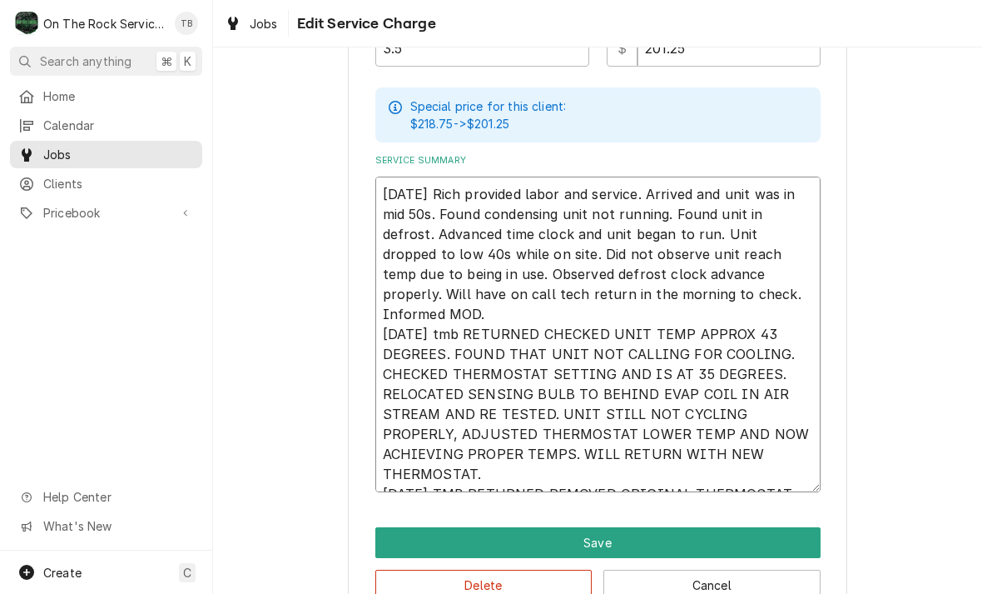
type textarea "x"
type textarea "9/5/25 Rich provided labor and service. Arrived and unit was in mid 50s. Found …"
type textarea "x"
type textarea "9/5/25 Rich provided labor and service. Arrived and unit was in mid 50s. Found …"
type textarea "x"
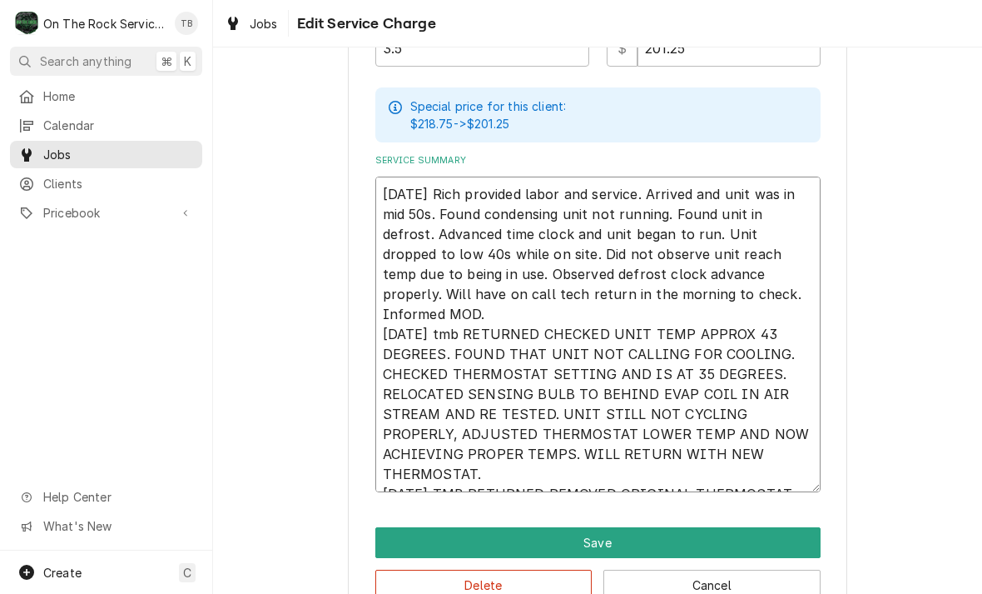
type textarea "9/5/25 Rich provided labor and service. Arrived and unit was in mid 50s. Found …"
type textarea "x"
type textarea "9/5/25 Rich provided labor and service. Arrived and unit was in mid 50s. Found …"
type textarea "x"
type textarea "9/5/25 Rich provided labor and service. Arrived and unit was in mid 50s. Found …"
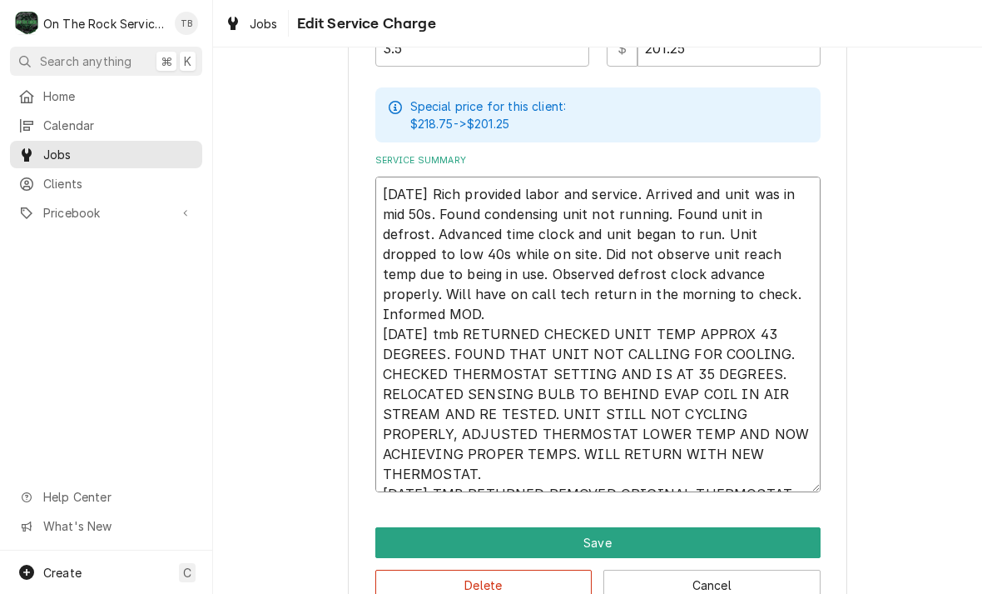
type textarea "x"
type textarea "9/5/25 Rich provided labor and service. Arrived and unit was in mid 50s. Found …"
type textarea "x"
type textarea "9/5/25 Rich provided labor and service. Arrived and unit was in mid 50s. Found …"
type textarea "x"
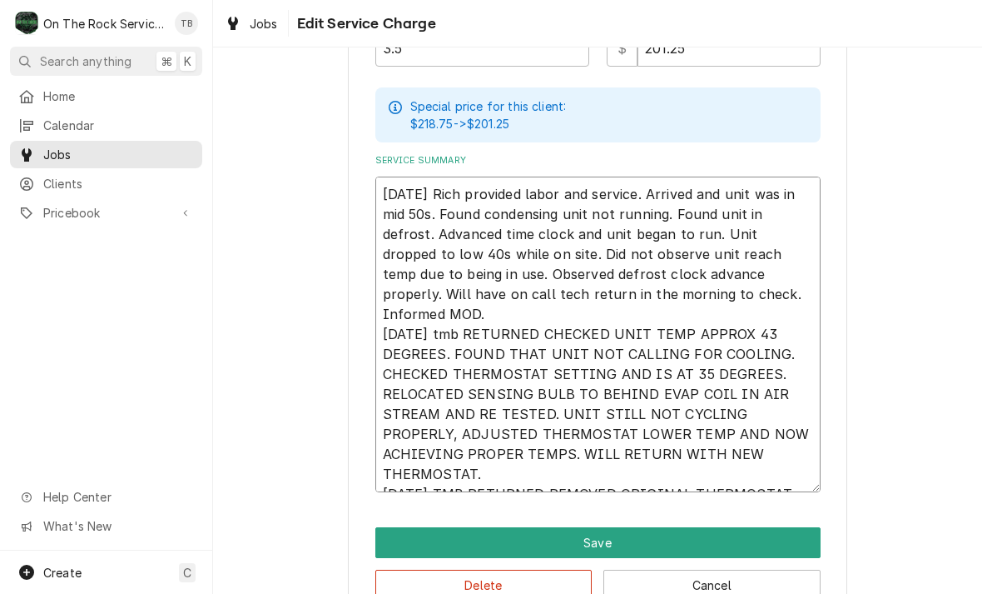
type textarea "9/5/25 Rich provided labor and service. Arrived and unit was in mid 50s. Found …"
type textarea "x"
type textarea "9/5/25 Rich provided labor and service. Arrived and unit was in mid 50s. Found …"
type textarea "x"
type textarea "9/5/25 Rich provided labor and service. Arrived and unit was in mid 50s. Found …"
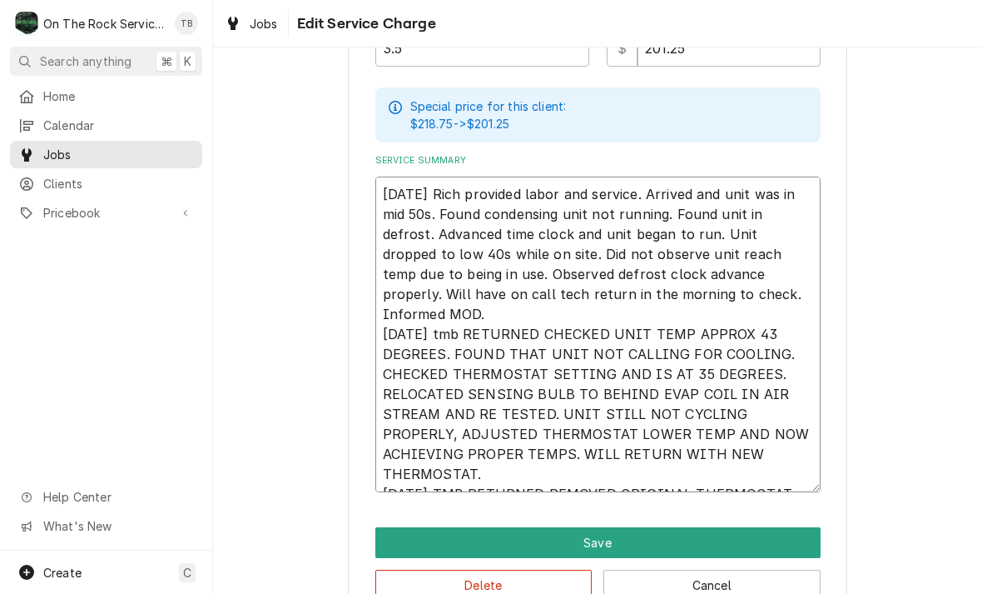
type textarea "x"
type textarea "9/5/25 Rich provided labor and service. Arrived and unit was in mid 50s. Found …"
type textarea "x"
type textarea "9/5/25 Rich provided labor and service. Arrived and unit was in mid 50s. Found …"
type textarea "x"
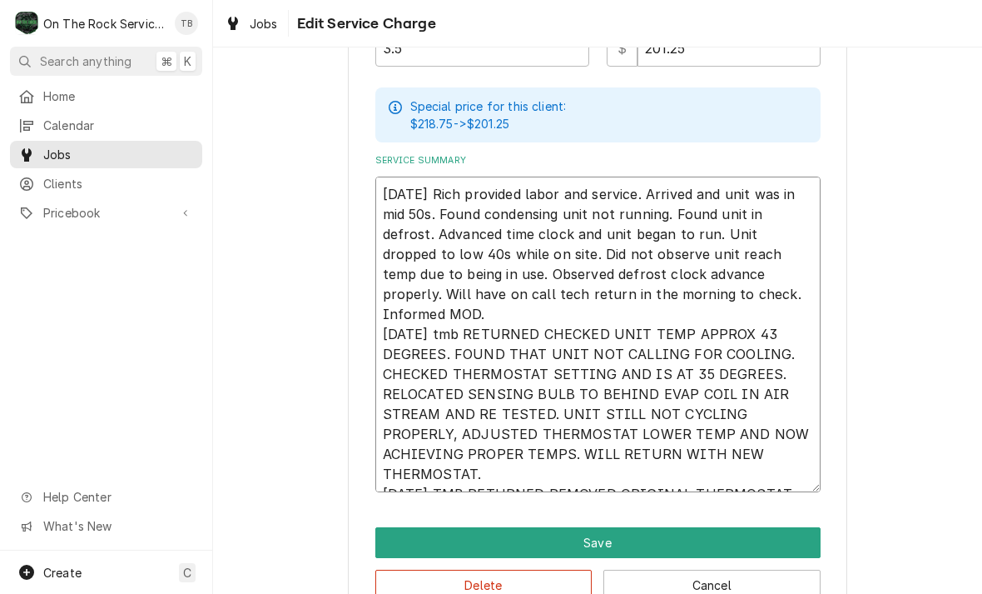
type textarea "9/5/25 Rich provided labor and service. Arrived and unit was in mid 50s. Found …"
type textarea "x"
type textarea "9/5/25 Rich provided labor and service. Arrived and unit was in mid 50s. Found …"
type textarea "x"
type textarea "9/5/25 Rich provided labor and service. Arrived and unit was in mid 50s. Found …"
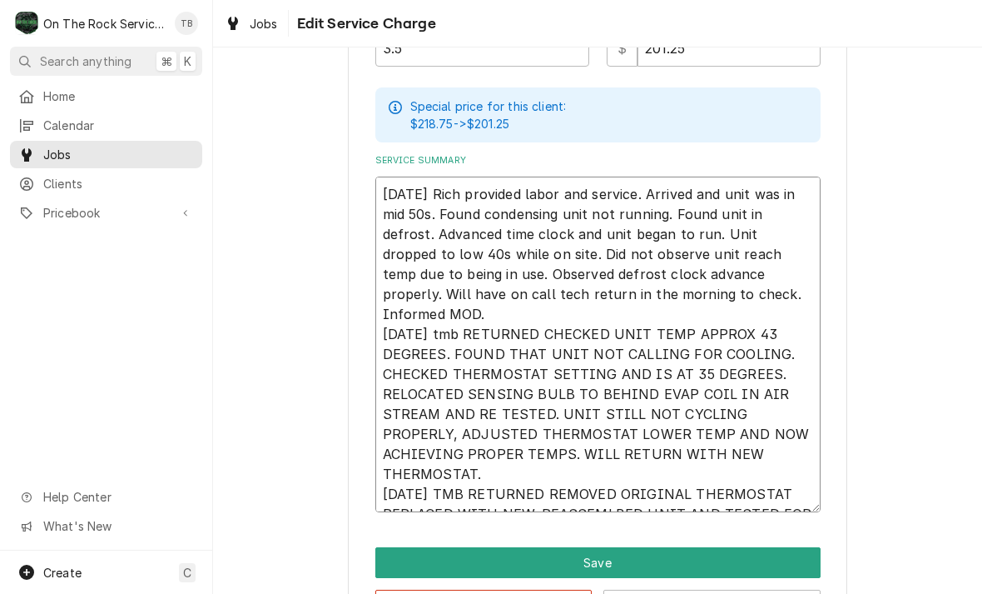
click at [594, 474] on textarea "9/5/25 Rich provided labor and service. Arrived and unit was in mid 50s. Found …" at bounding box center [597, 345] width 445 height 336
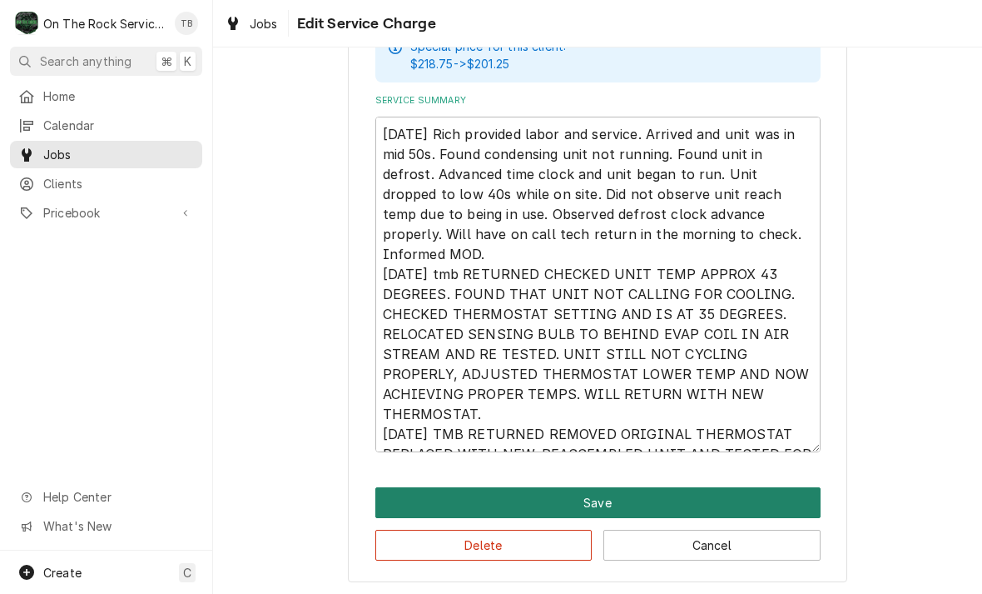
click at [791, 499] on button "Save" at bounding box center [597, 502] width 445 height 31
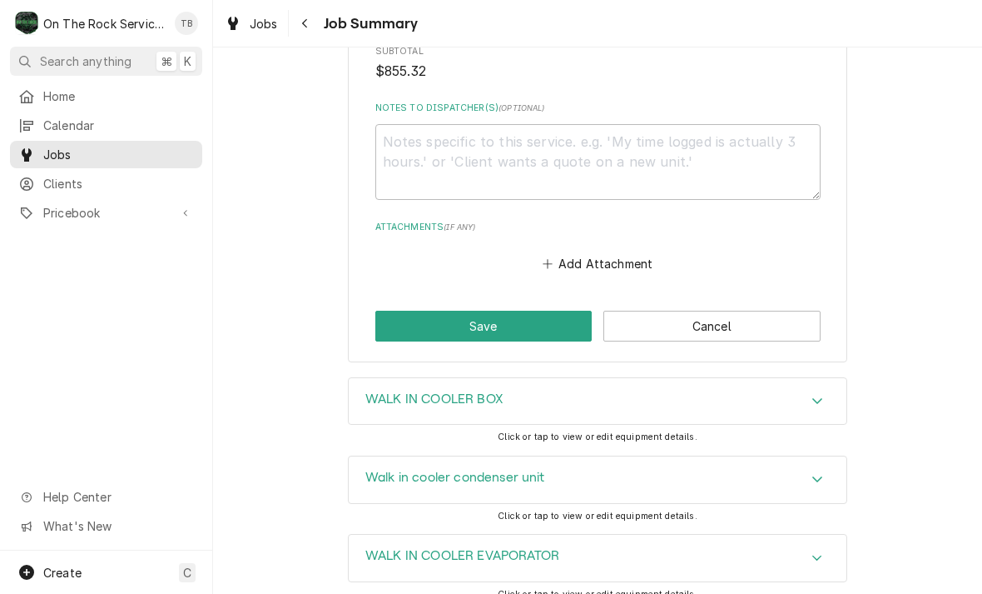
scroll to position [1437, 0]
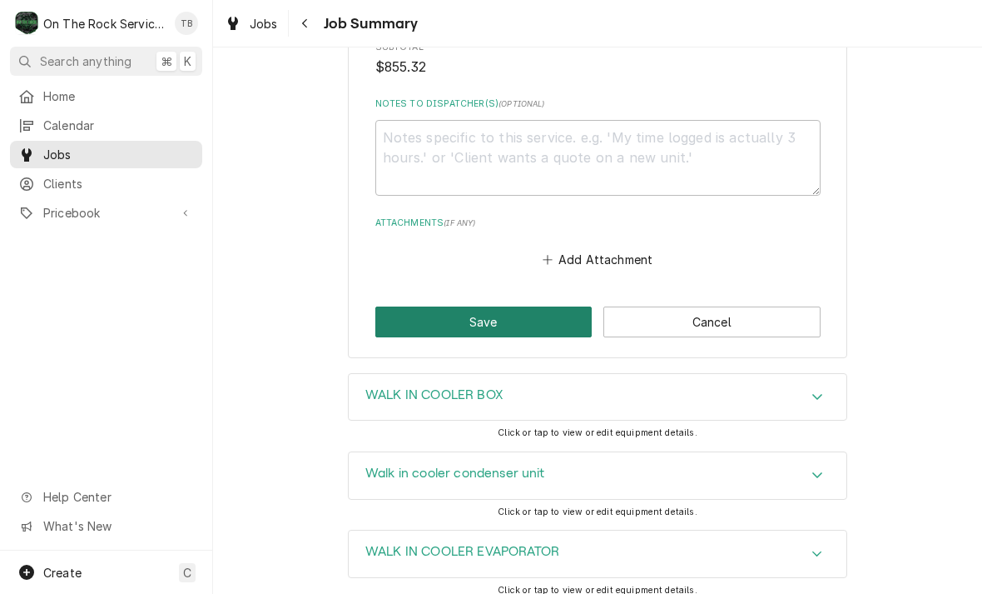
click at [500, 306] on button "Save" at bounding box center [483, 321] width 217 height 31
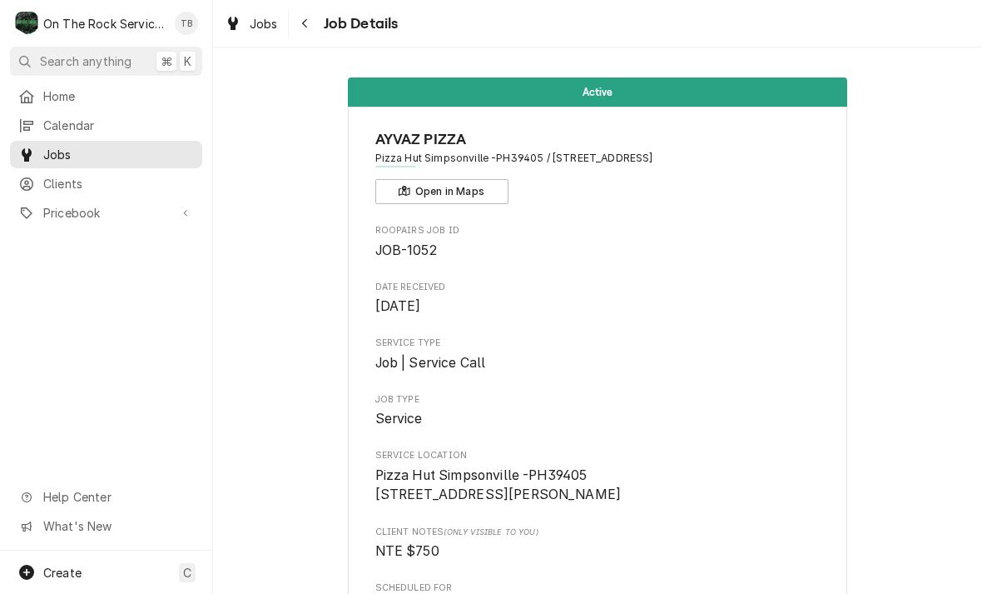
click at [94, 72] on button "Search anything ⌘ K" at bounding box center [106, 61] width 192 height 29
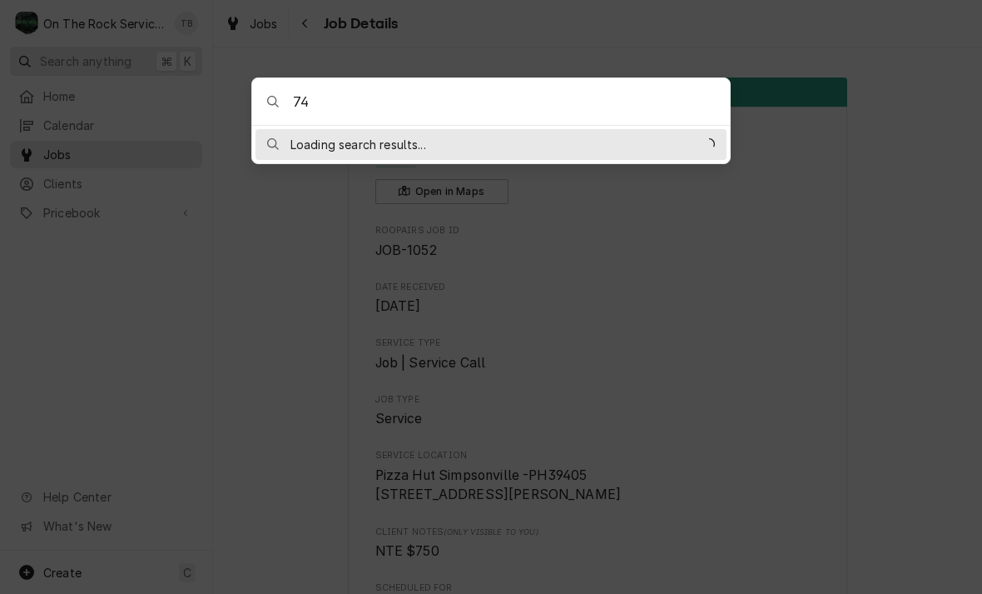
type input "749"
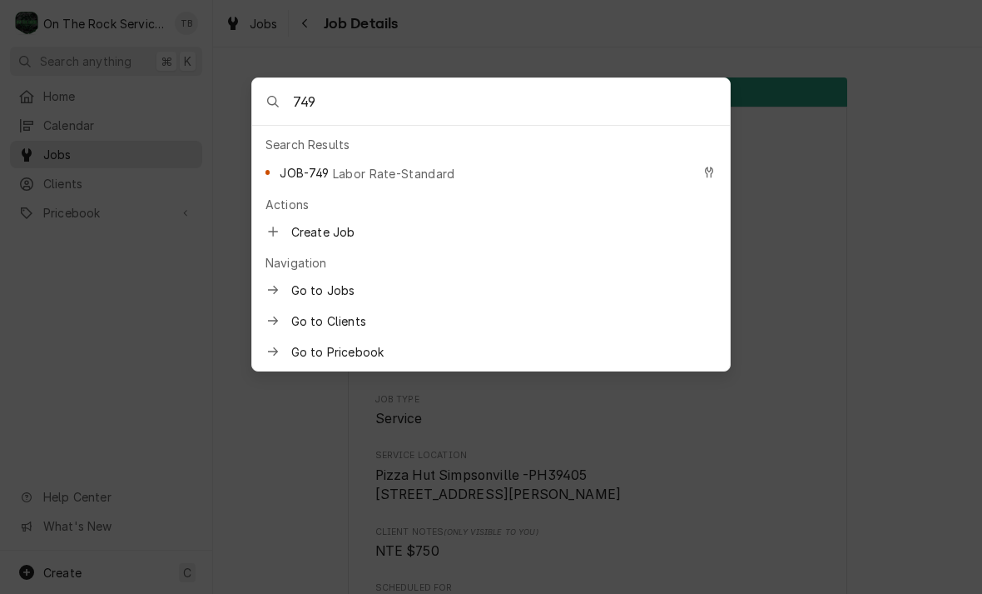
click at [408, 181] on div "JOB-749 Labor Rate-Standard" at bounding box center [485, 172] width 411 height 19
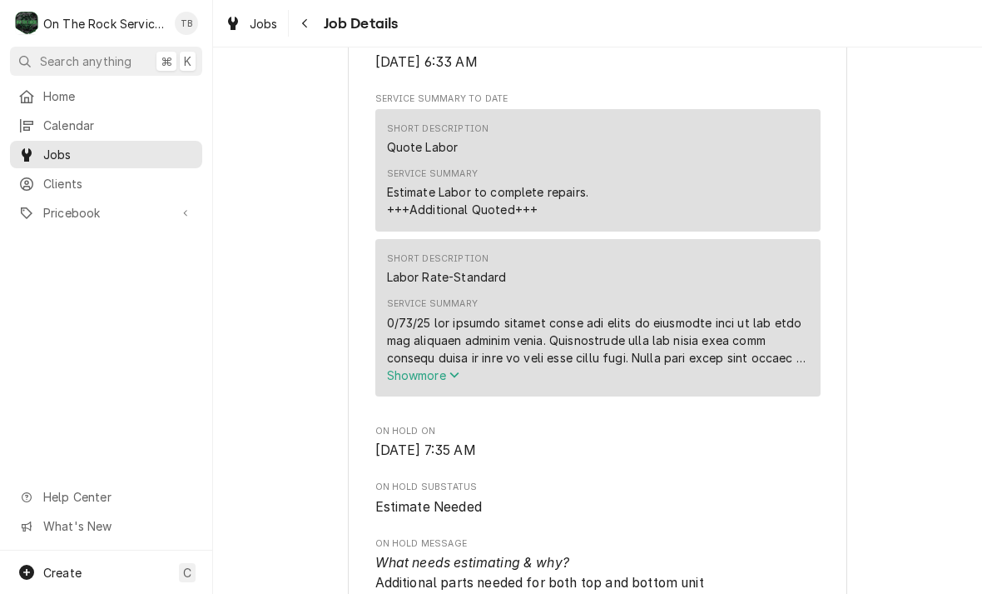
scroll to position [817, 0]
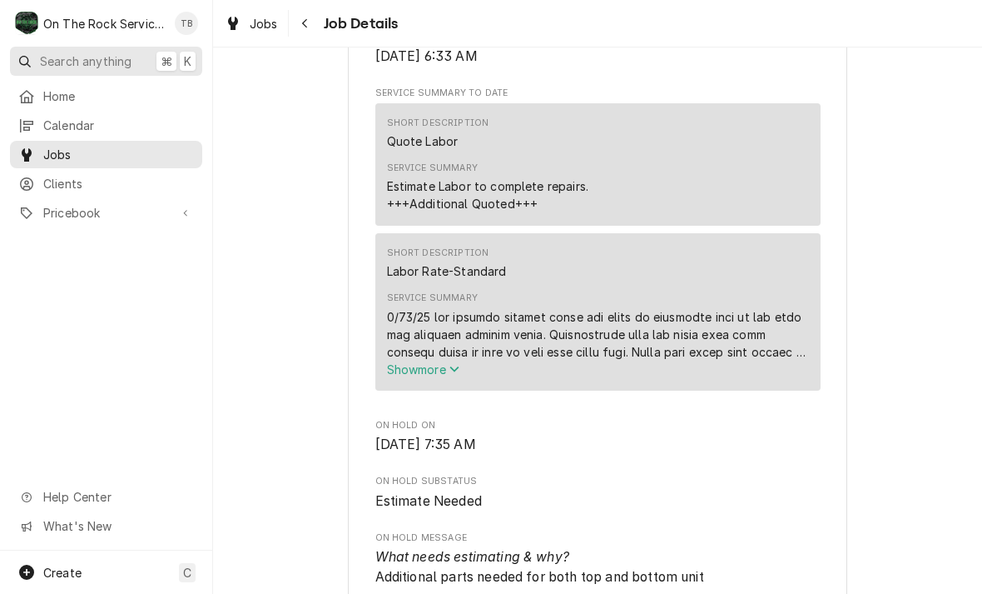
click at [101, 67] on span "Search anything" at bounding box center [86, 60] width 92 height 17
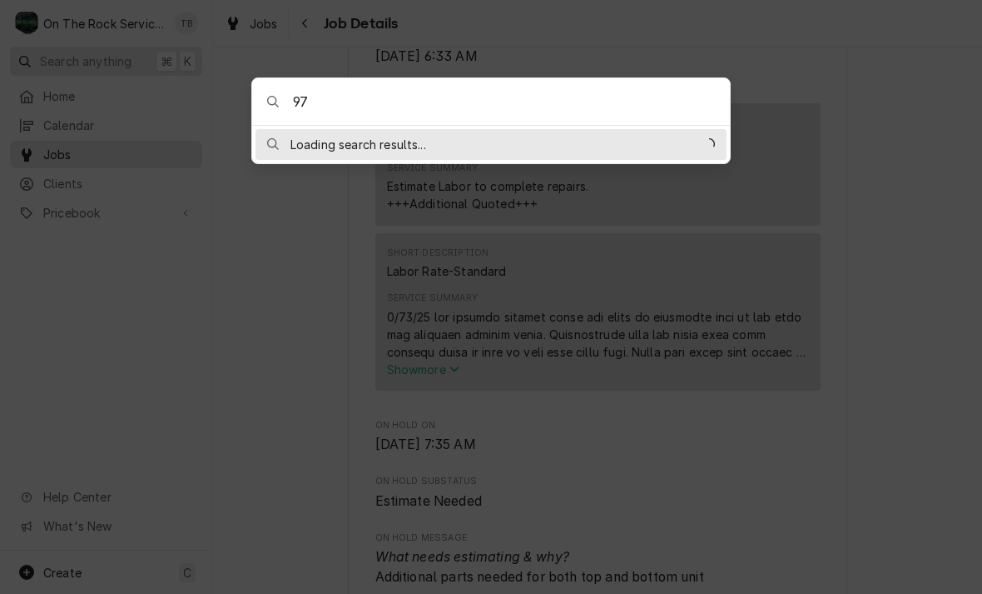
type input "975"
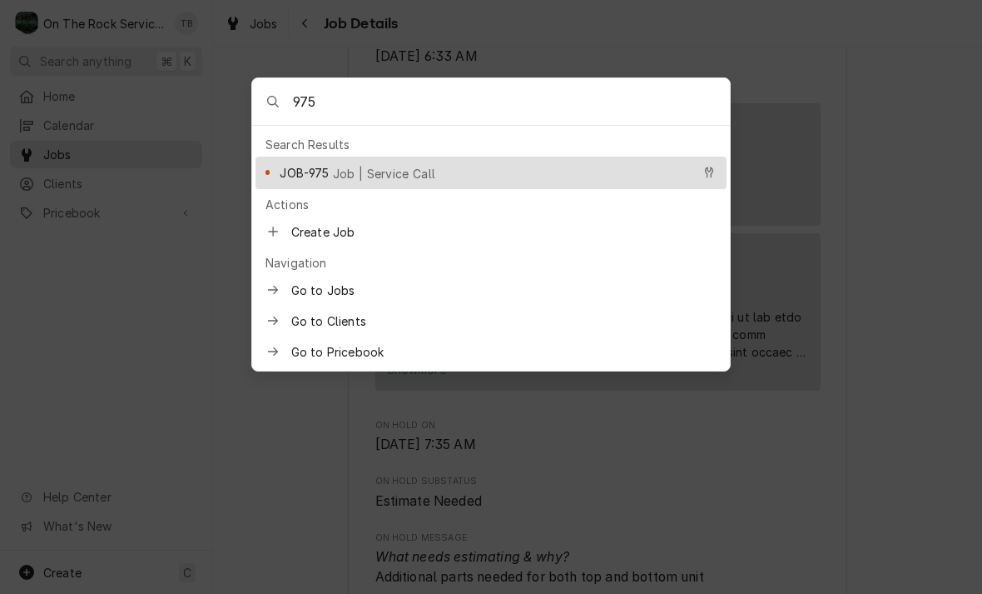
click at [380, 172] on span "Job | Service Call" at bounding box center [384, 173] width 103 height 17
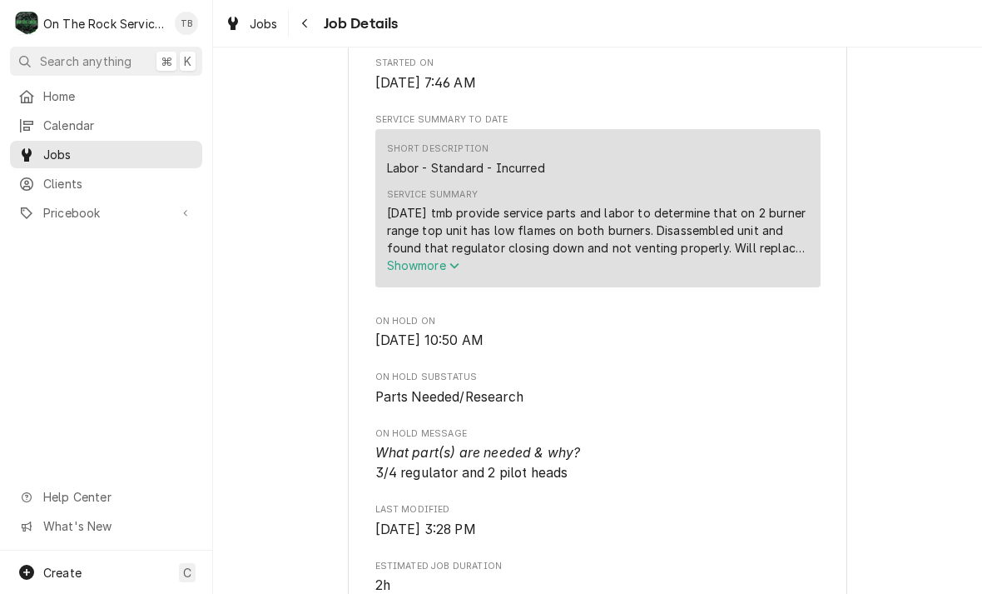
scroll to position [699, 0]
click at [457, 271] on span "Show more" at bounding box center [423, 264] width 73 height 14
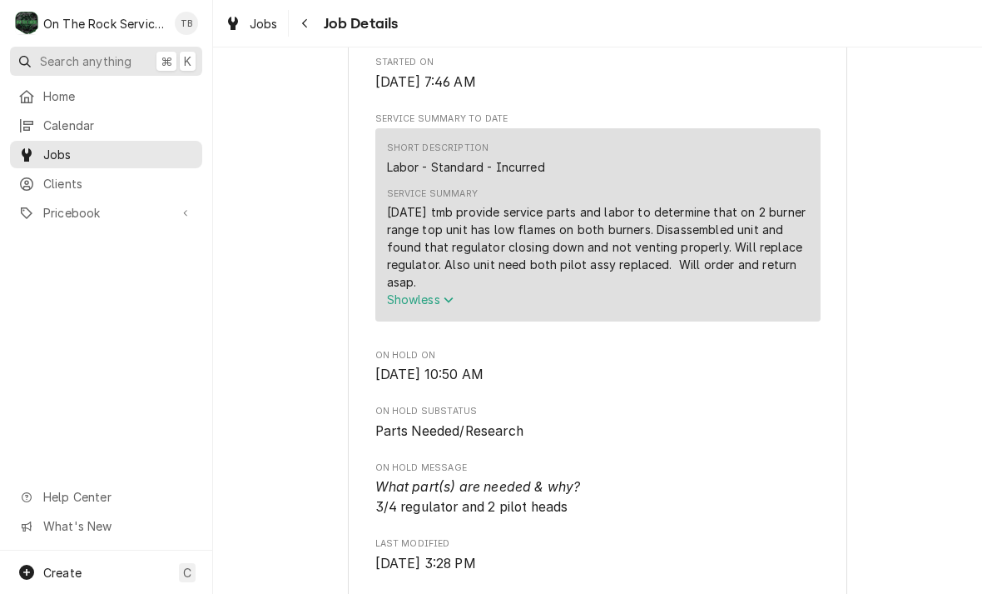
click at [112, 72] on button "Search anything ⌘ K" at bounding box center [106, 61] width 192 height 29
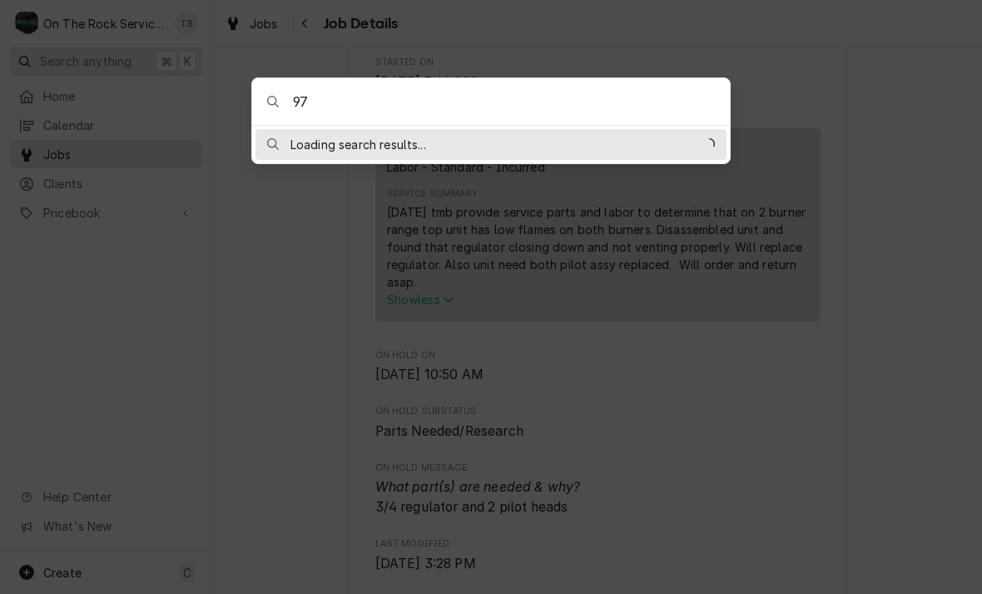
type input "976"
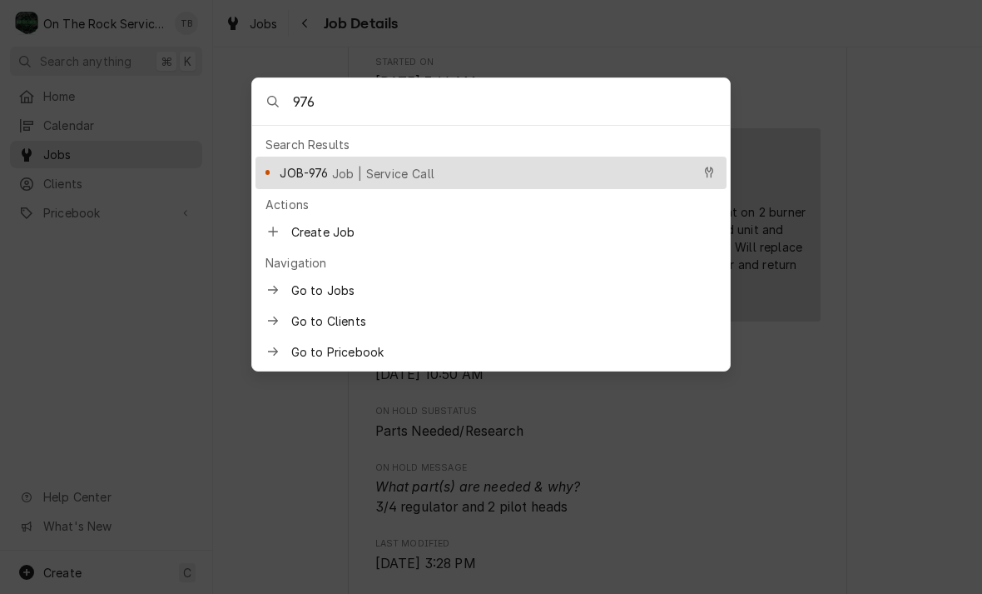
click at [375, 176] on span "Job | Service Call" at bounding box center [383, 173] width 103 height 17
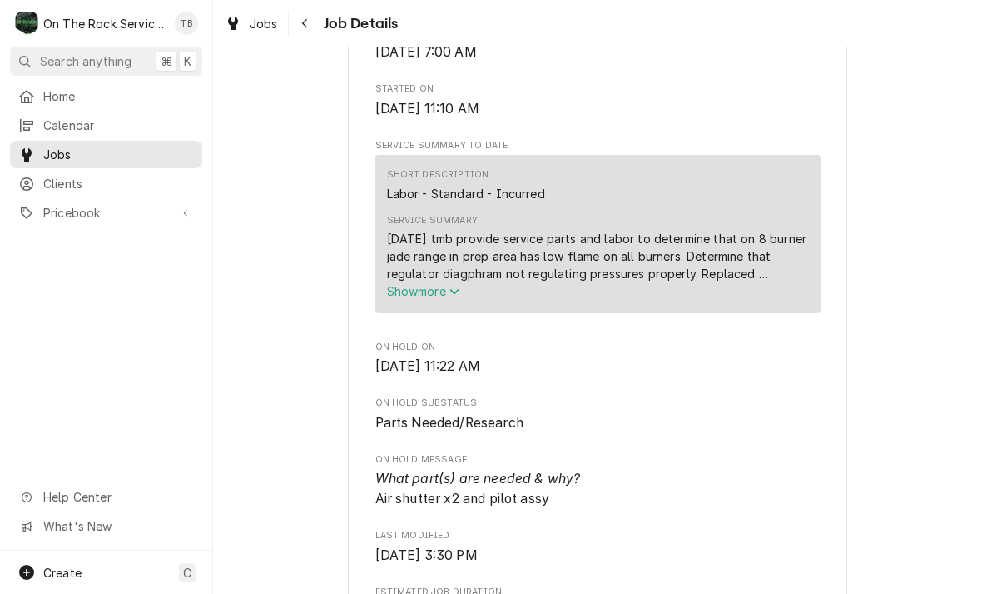
scroll to position [674, 0]
click at [439, 296] on span "Show more" at bounding box center [423, 289] width 73 height 14
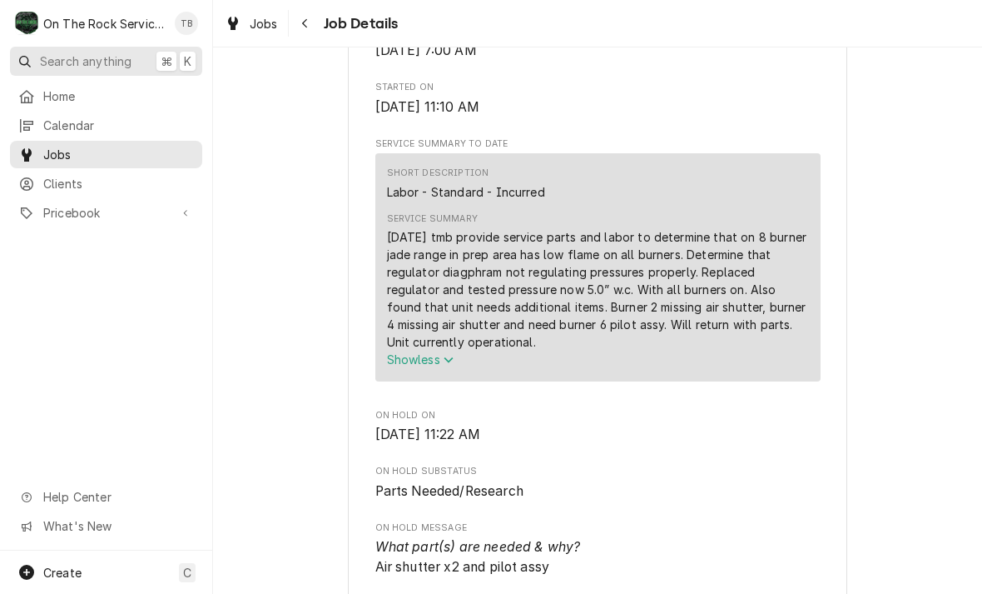
click at [137, 58] on button "Search anything ⌘ K" at bounding box center [106, 61] width 192 height 29
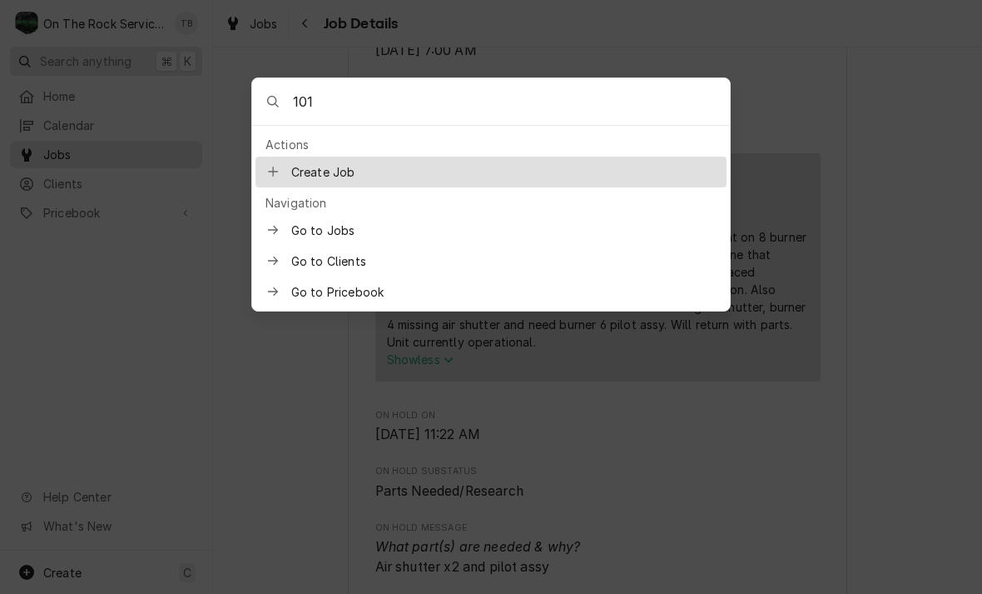
type input "1015"
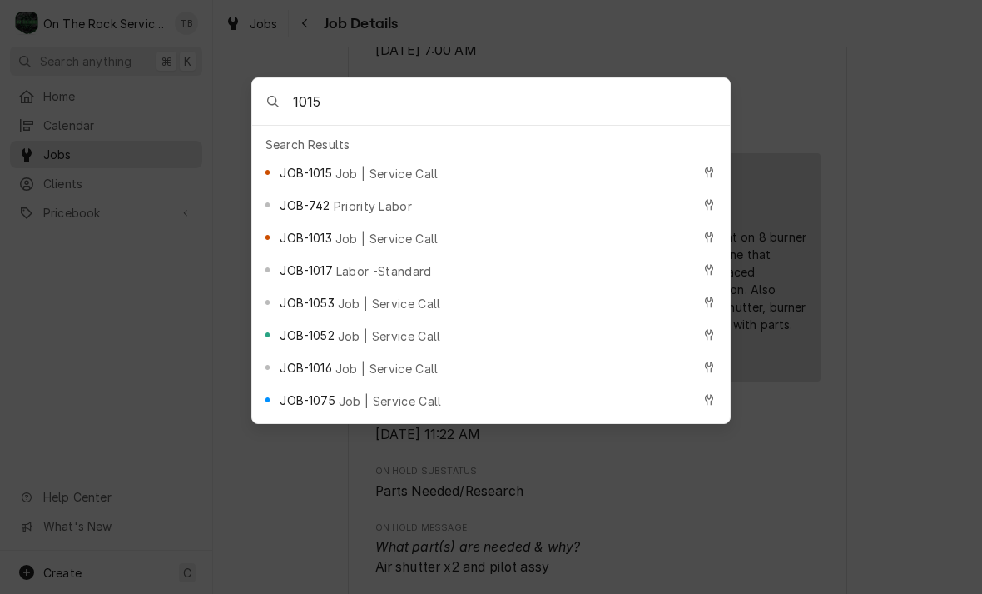
click at [385, 177] on span "Job | Service Call" at bounding box center [387, 173] width 103 height 17
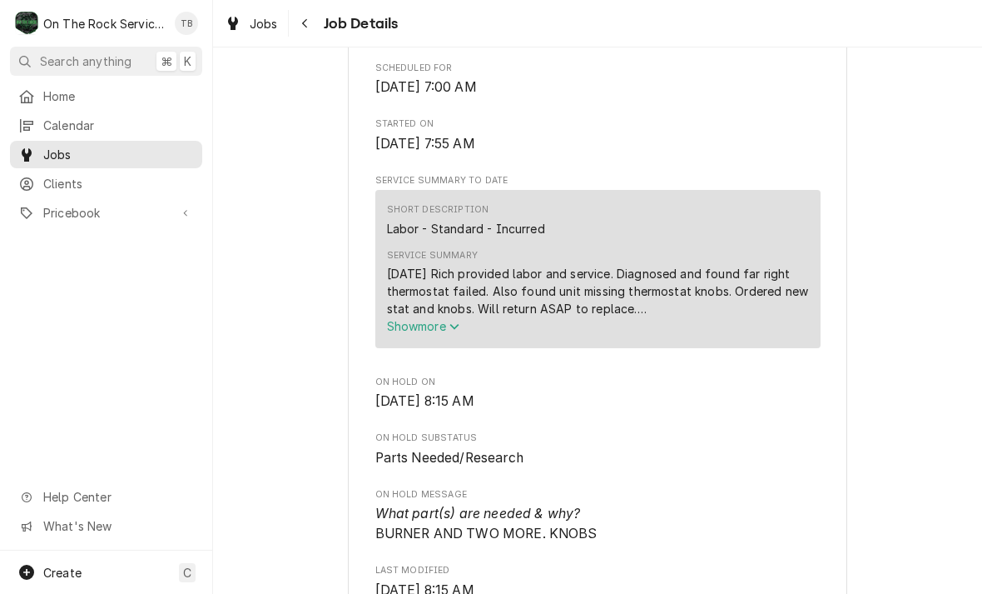
scroll to position [642, 0]
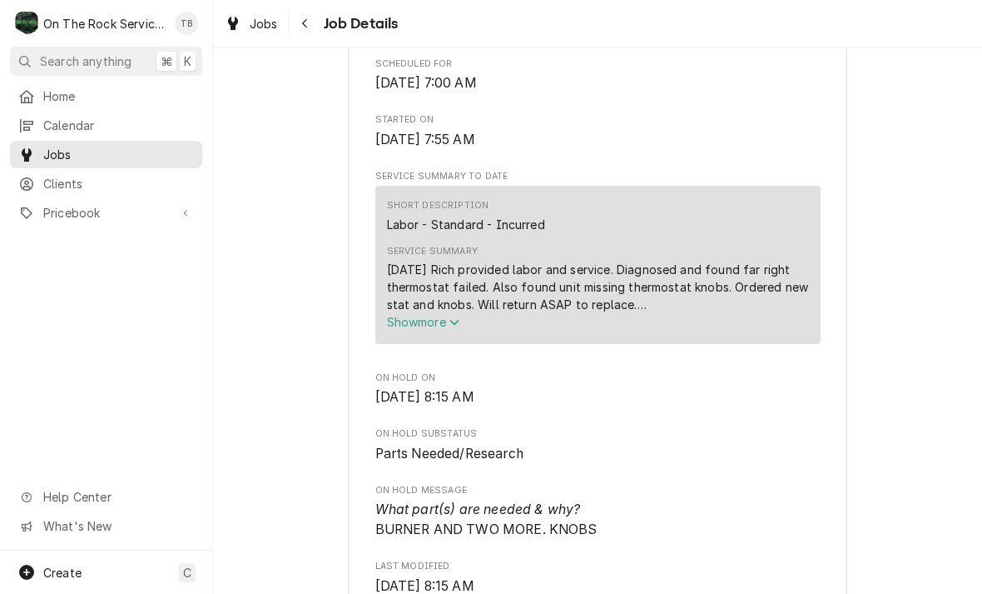
click at [449, 325] on span "Show more" at bounding box center [423, 322] width 73 height 14
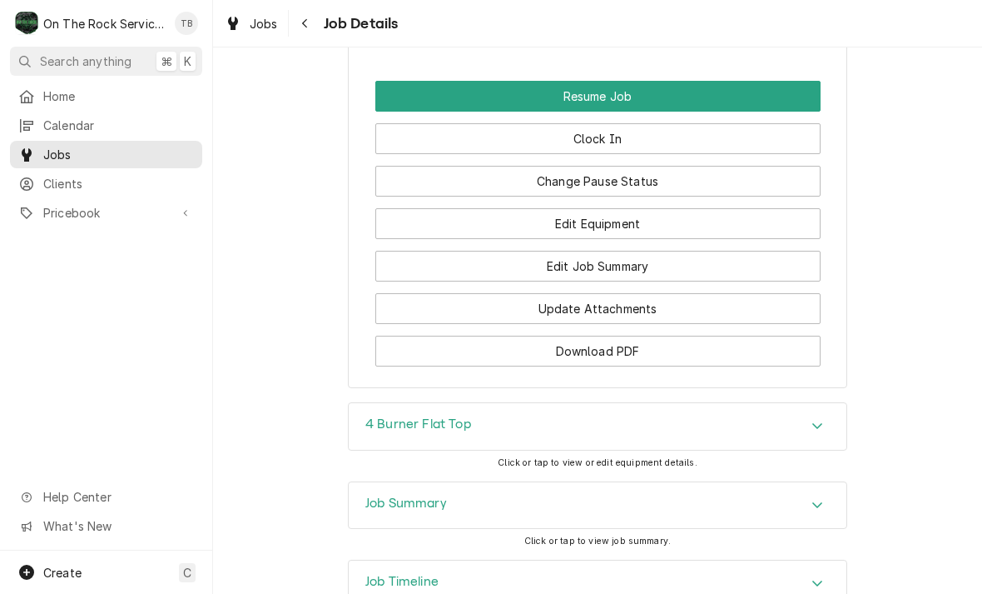
scroll to position [2079, 0]
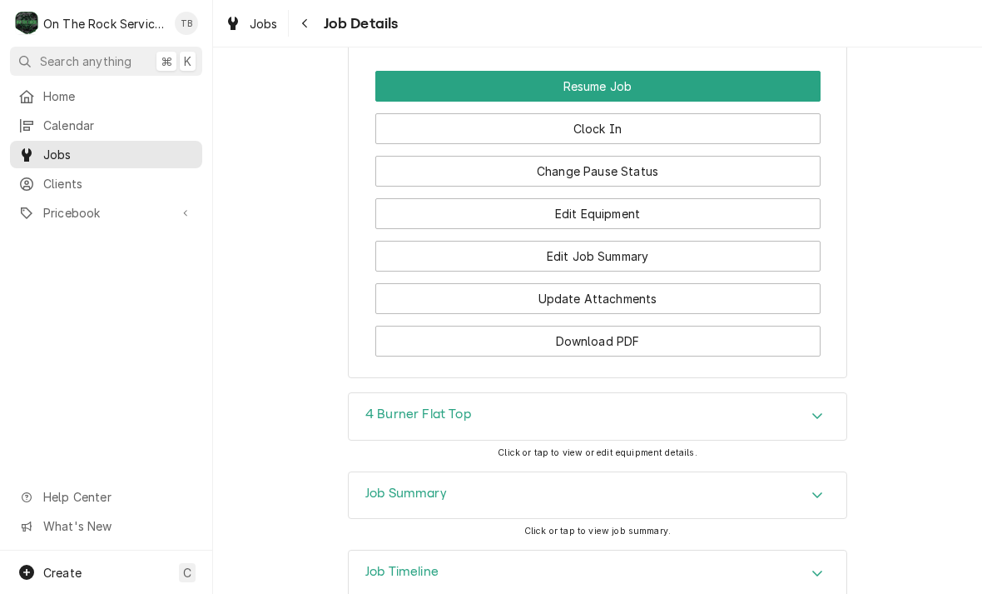
click at [382, 424] on div "4 Burner Flat Top" at bounding box center [598, 416] width 498 height 47
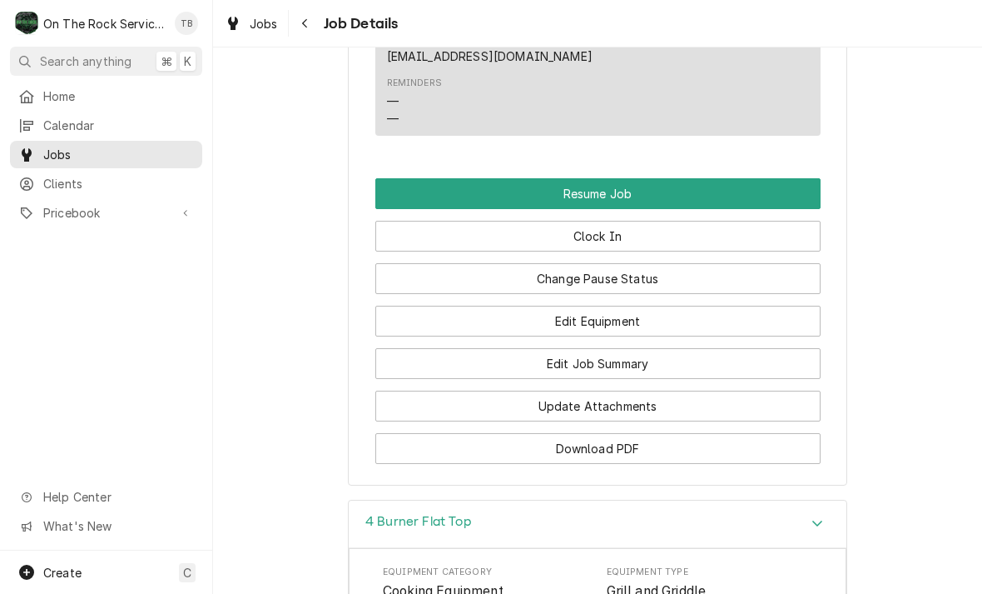
scroll to position [1978, 0]
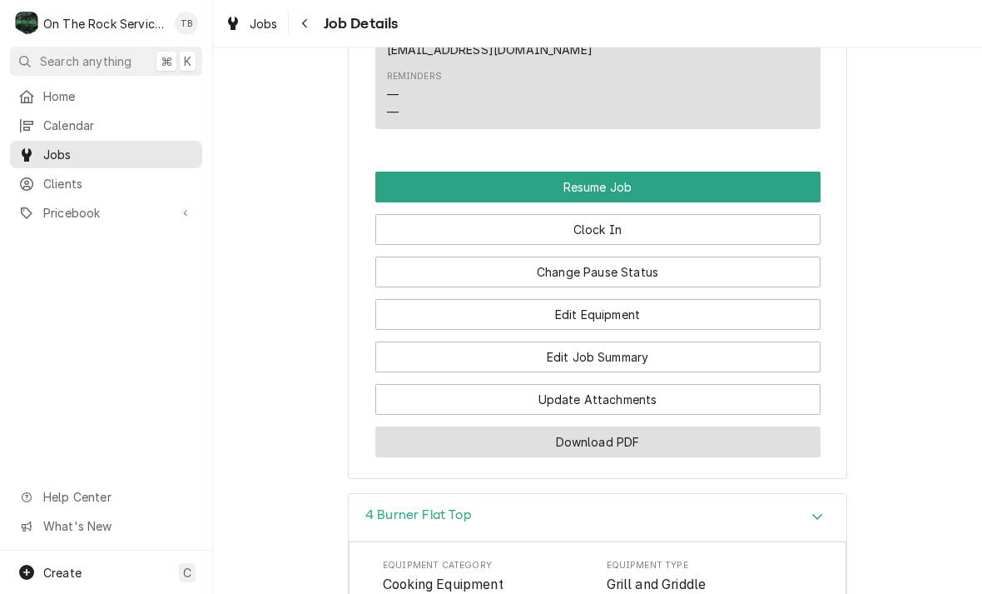
click at [616, 435] on button "Download PDF" at bounding box center [597, 441] width 445 height 31
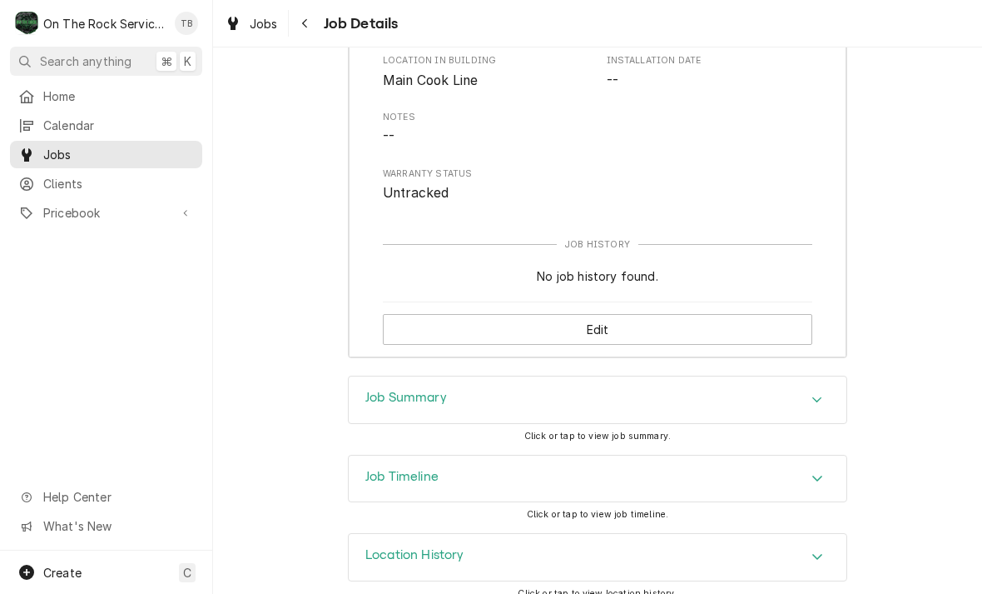
scroll to position [2650, 0]
click at [813, 550] on icon "Accordion Header" at bounding box center [818, 556] width 12 height 13
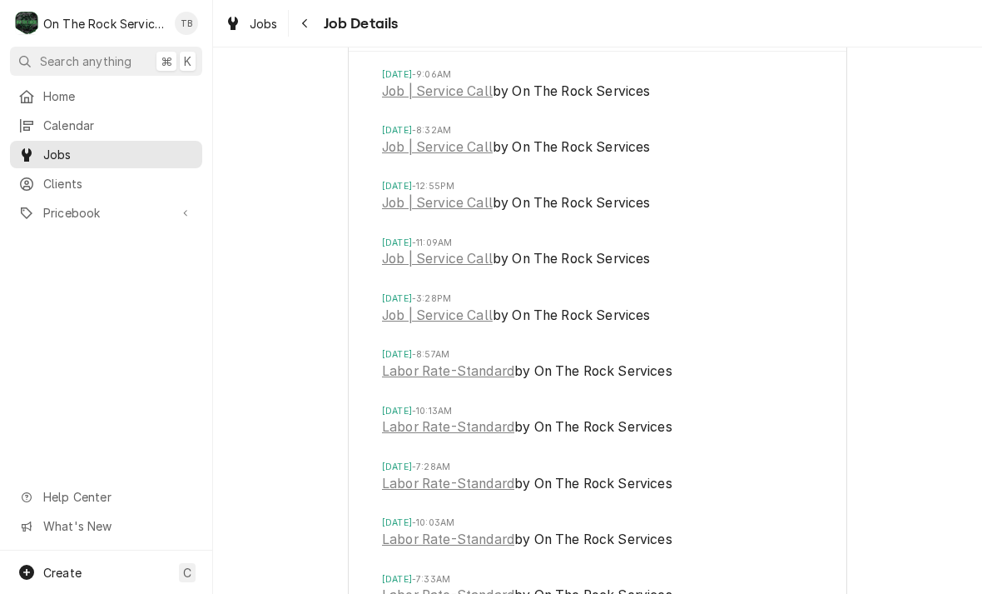
scroll to position [3173, 0]
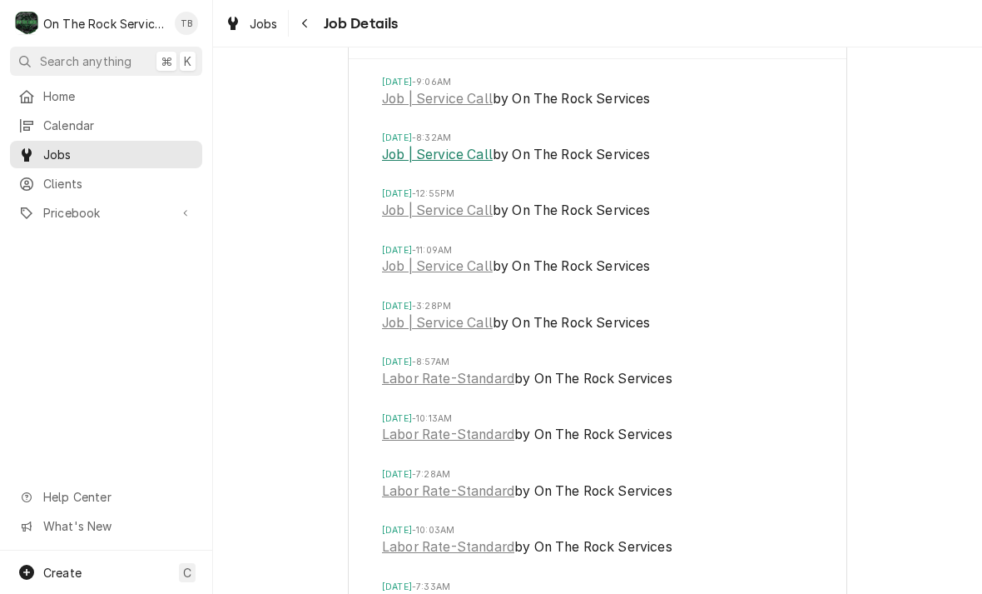
click at [439, 145] on link "Job | Service Call" at bounding box center [437, 155] width 111 height 20
click at [439, 89] on link "Job | Service Call" at bounding box center [437, 99] width 111 height 20
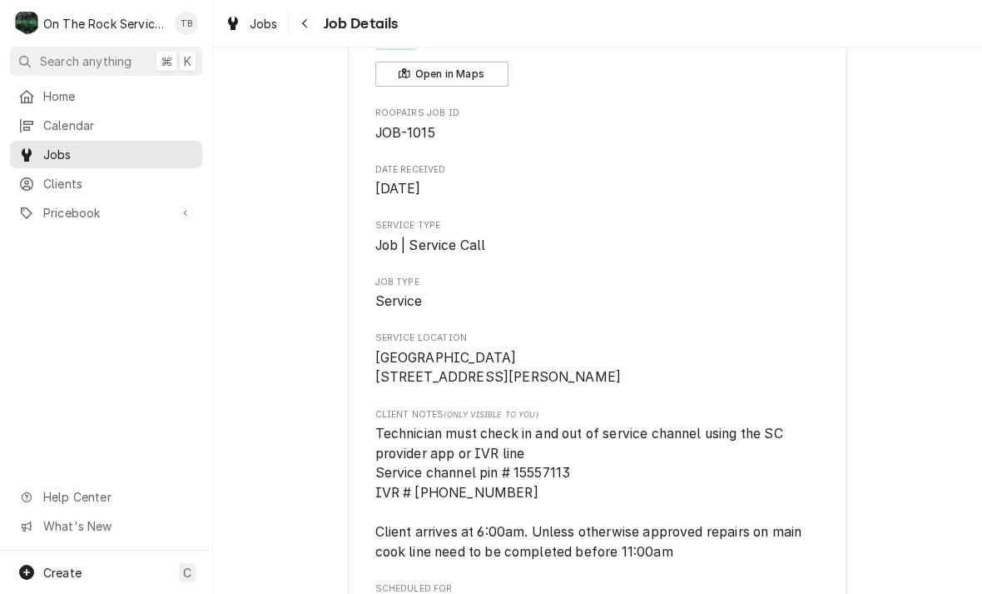
scroll to position [107, 0]
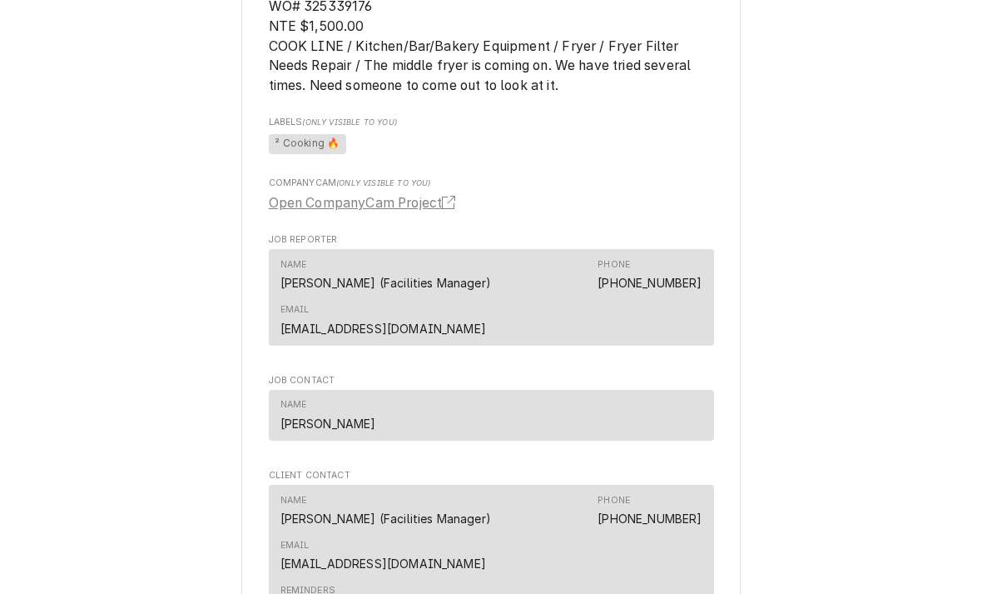
scroll to position [929, 0]
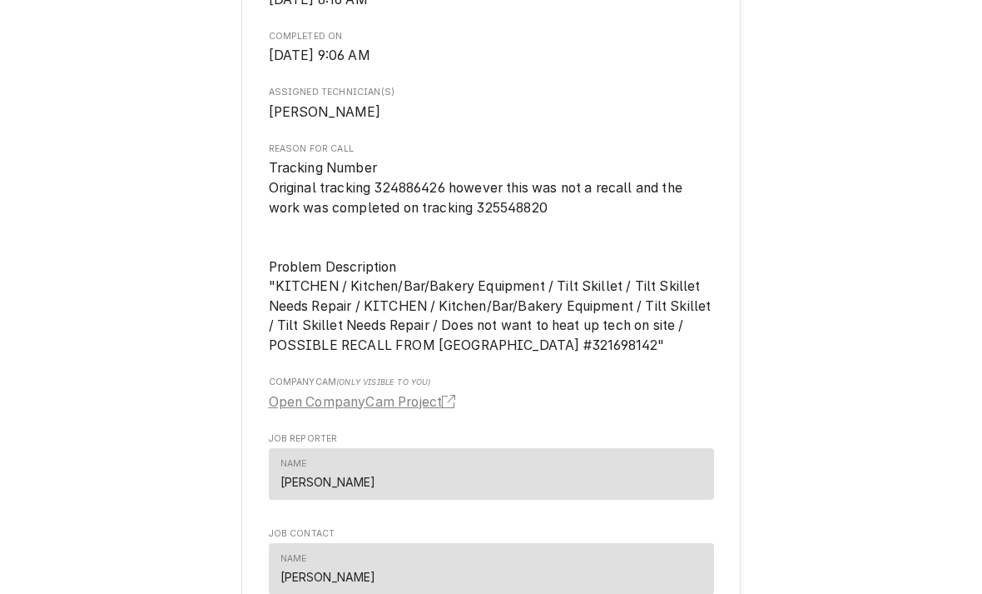
scroll to position [767, 0]
